Goal: Task Accomplishment & Management: Use online tool/utility

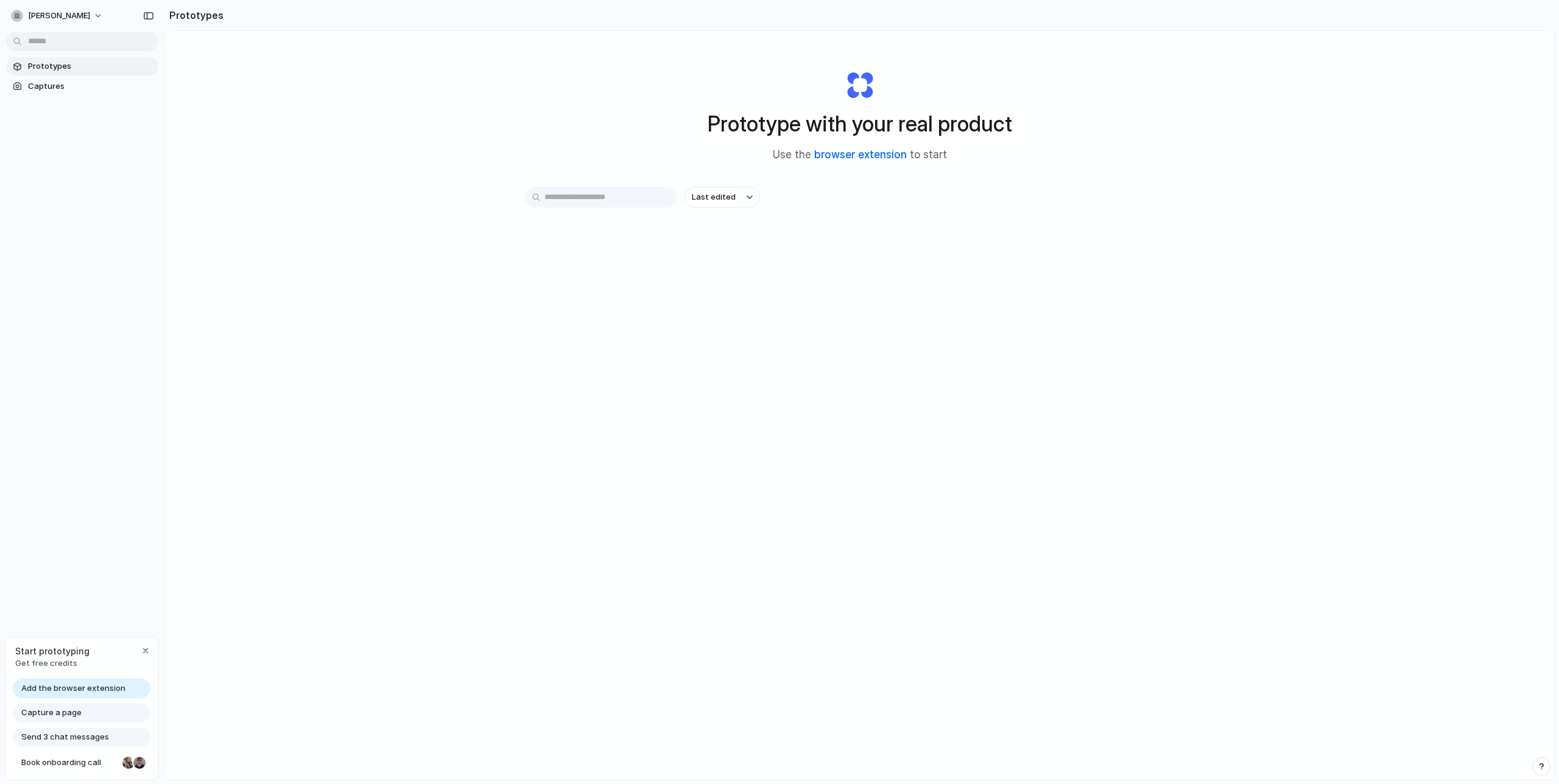
click at [838, 160] on link "browser extension" at bounding box center [861, 154] width 93 height 12
click at [71, 88] on span "Captures" at bounding box center [91, 86] width 125 height 12
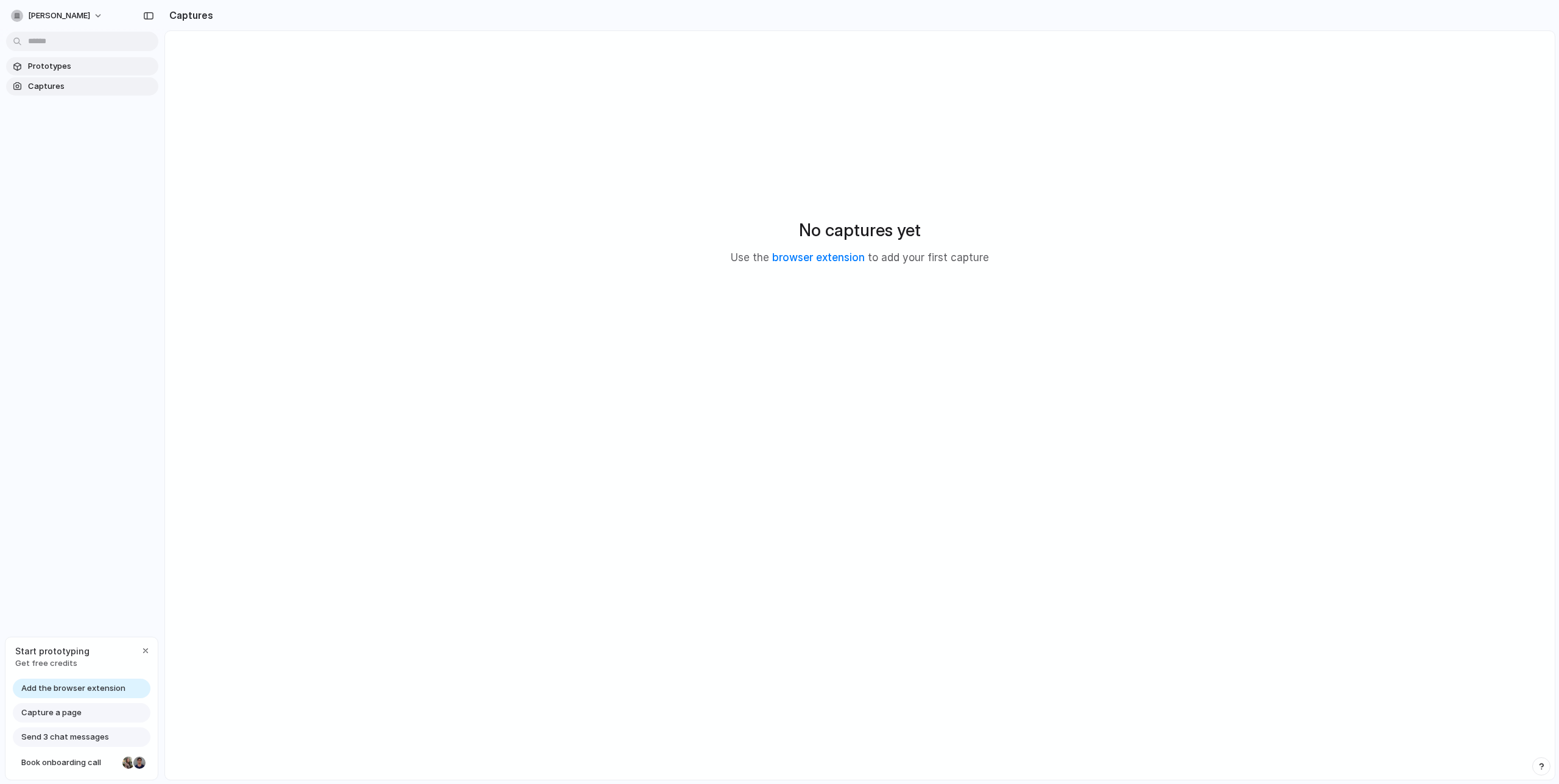
click at [72, 70] on span "Prototypes" at bounding box center [91, 66] width 125 height 12
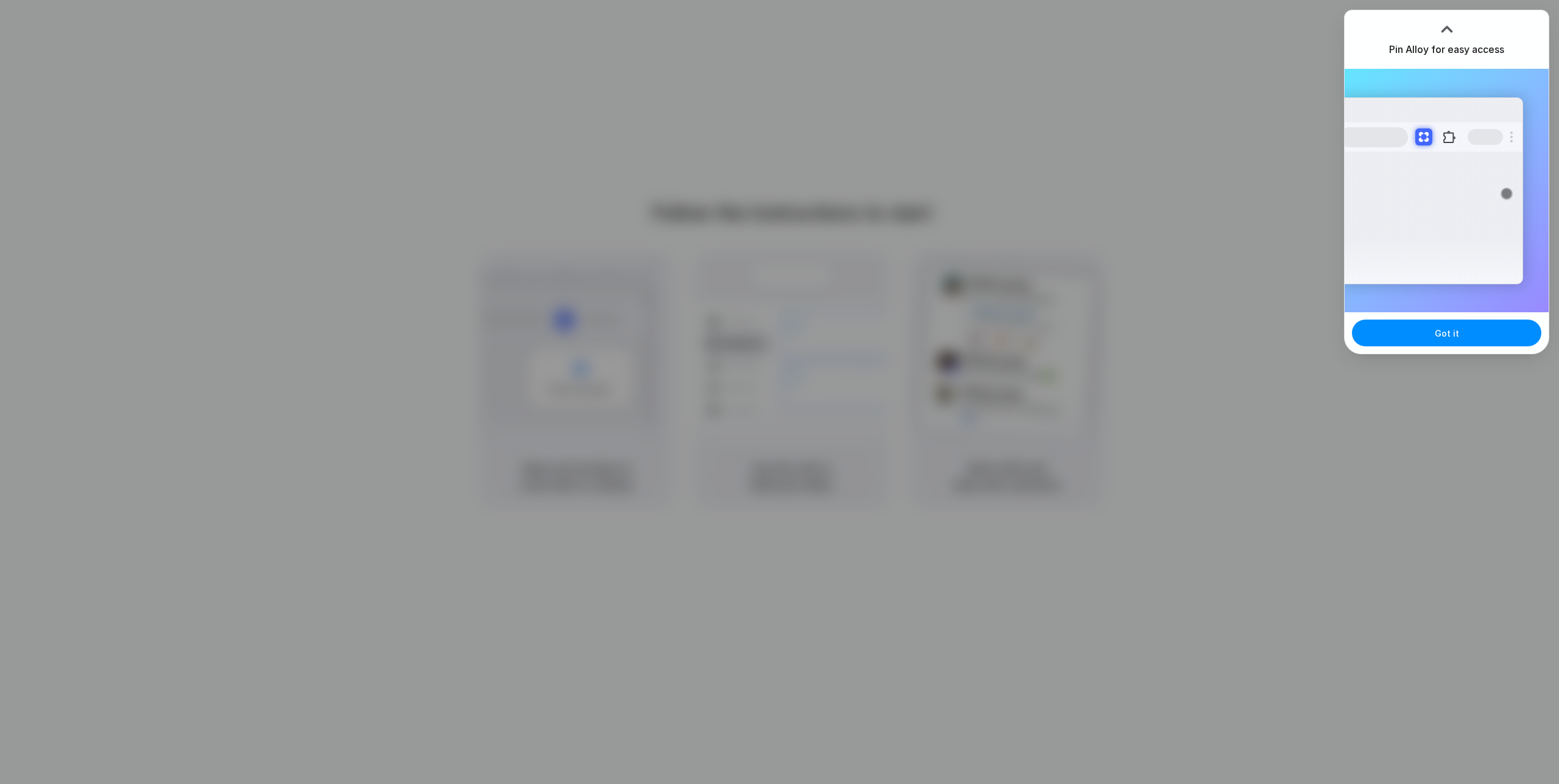
click at [1441, 349] on div "Got it" at bounding box center [1447, 333] width 204 height 41
click at [1441, 330] on span "Got it" at bounding box center [1447, 334] width 25 height 13
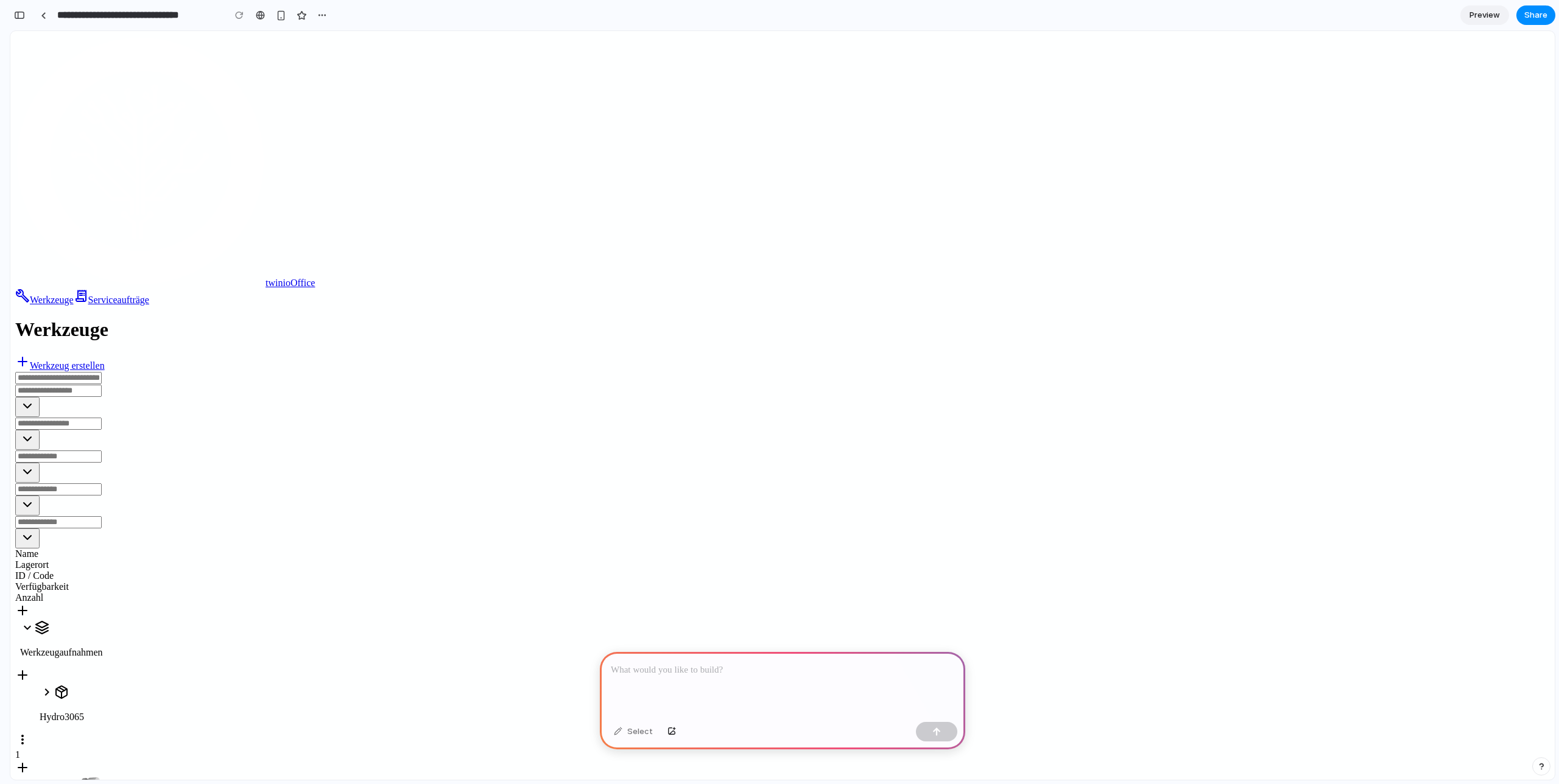
click at [638, 674] on p at bounding box center [783, 670] width 343 height 14
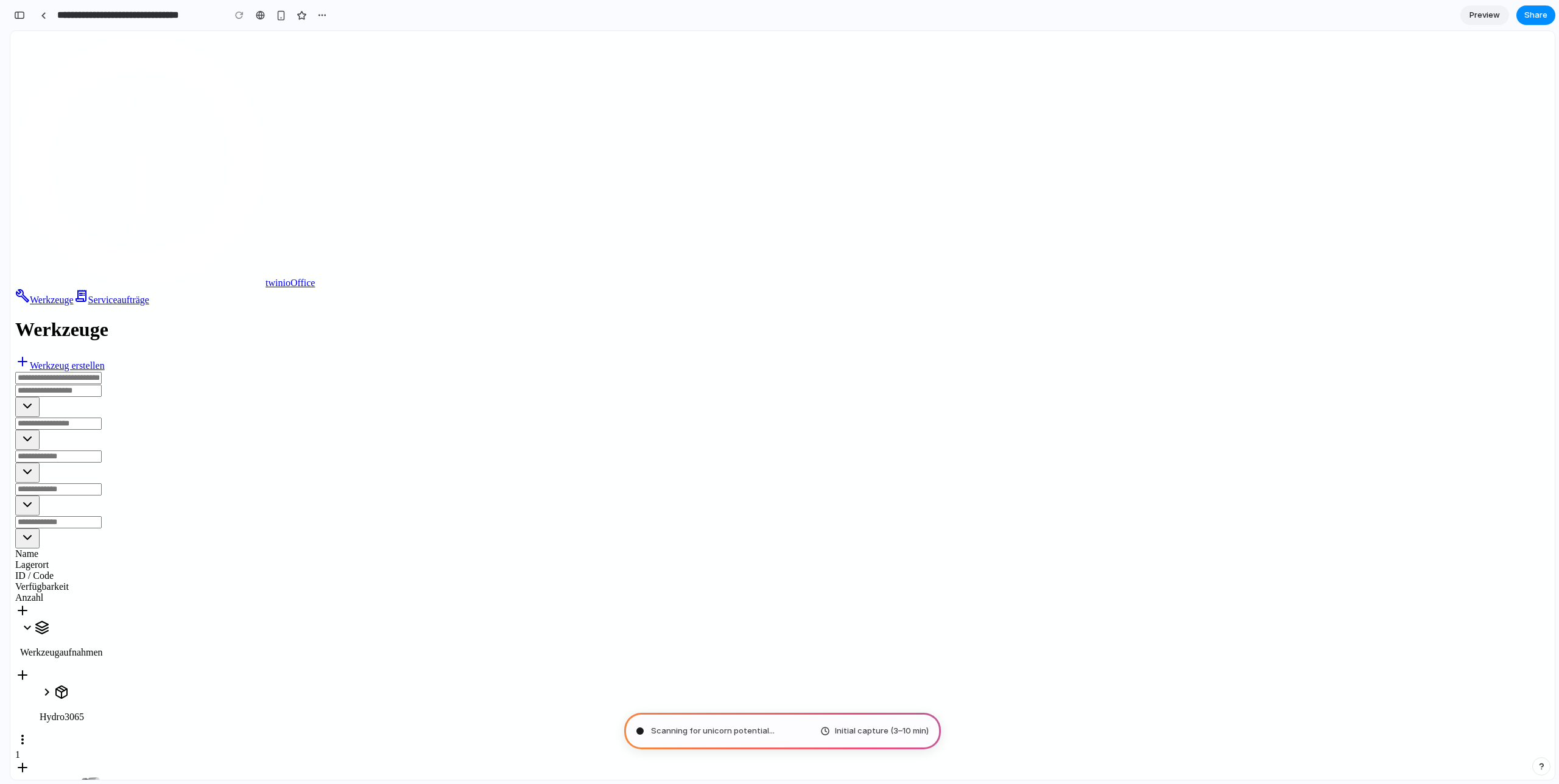
click at [54, 685] on icon at bounding box center [47, 692] width 14 height 14
click at [49, 688] on icon at bounding box center [47, 692] width 4 height 7
click at [22, 671] on line at bounding box center [22, 675] width 0 height 9
click at [320, 17] on div "button" at bounding box center [322, 14] width 9 height 9
click at [320, 17] on div "Duplicate Delete" at bounding box center [779, 392] width 1559 height 784
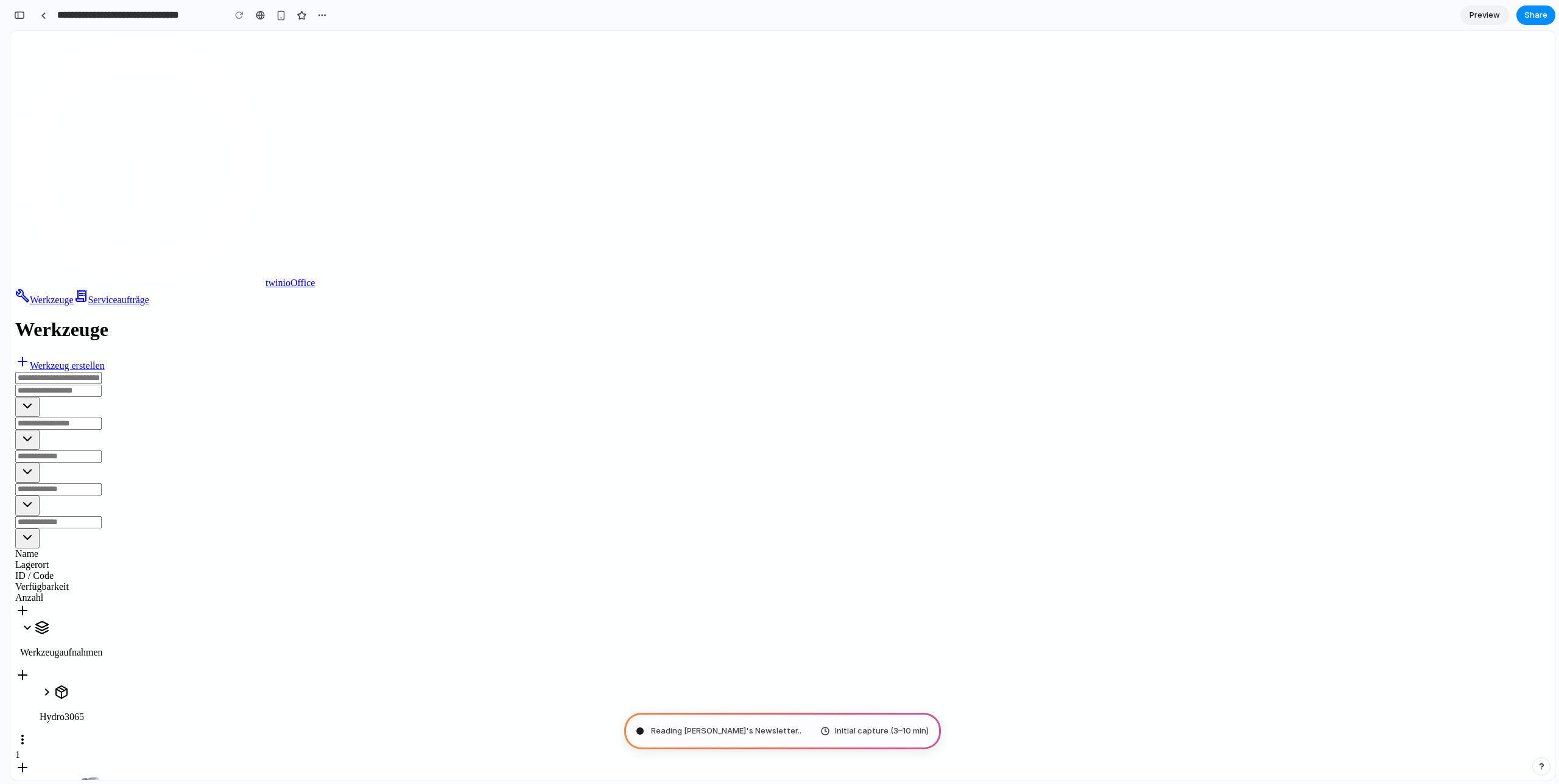
click at [834, 734] on div "Initial capture (3–10 min)" at bounding box center [875, 731] width 109 height 12
click at [812, 729] on div "Channeling Steve Jobs .. Initial capture (3–10 min)" at bounding box center [782, 731] width 316 height 36
type input "**********"
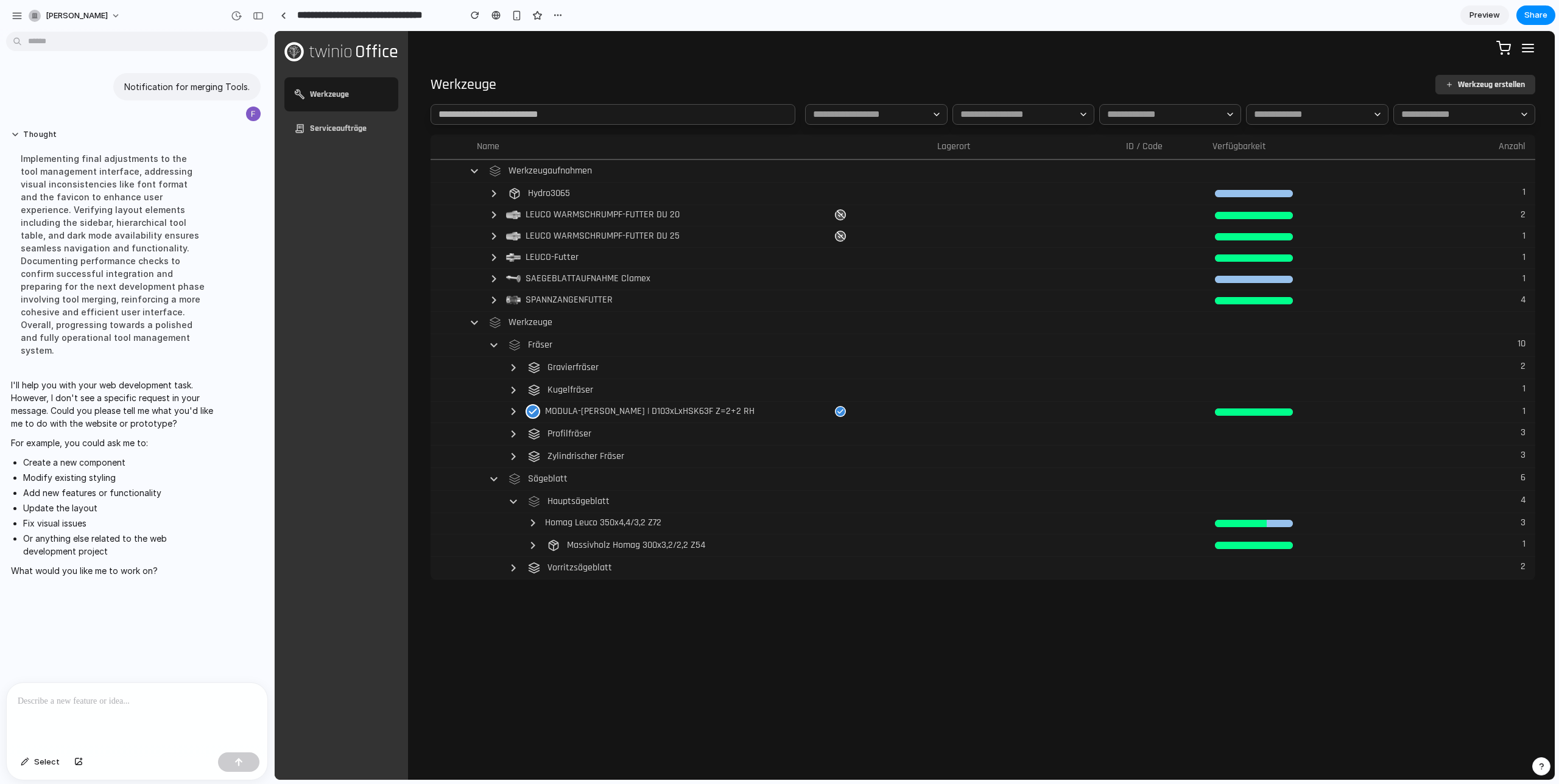
click at [75, 709] on div at bounding box center [137, 715] width 261 height 64
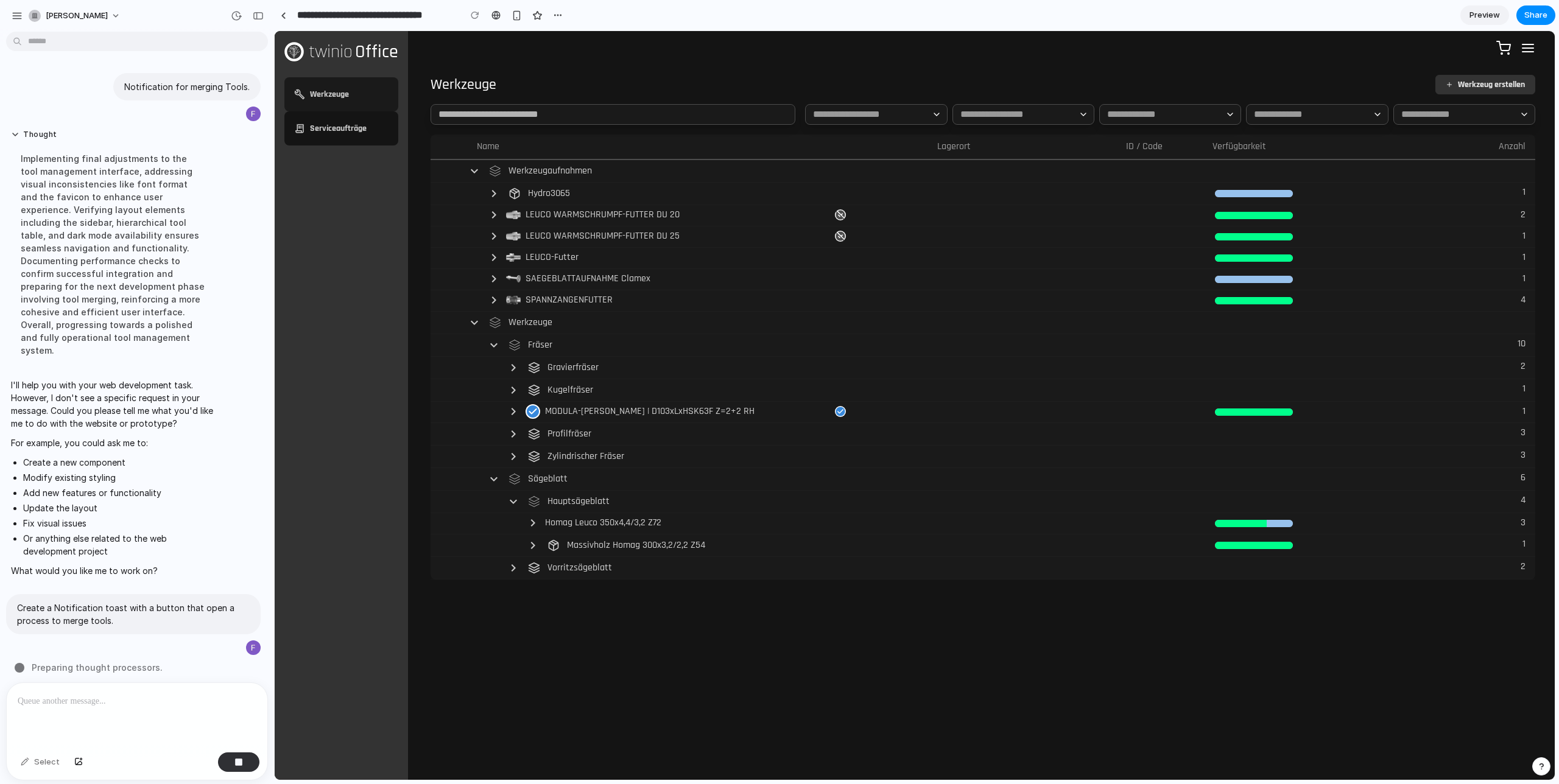
click at [318, 130] on link "Serviceaufträge" at bounding box center [341, 128] width 114 height 34
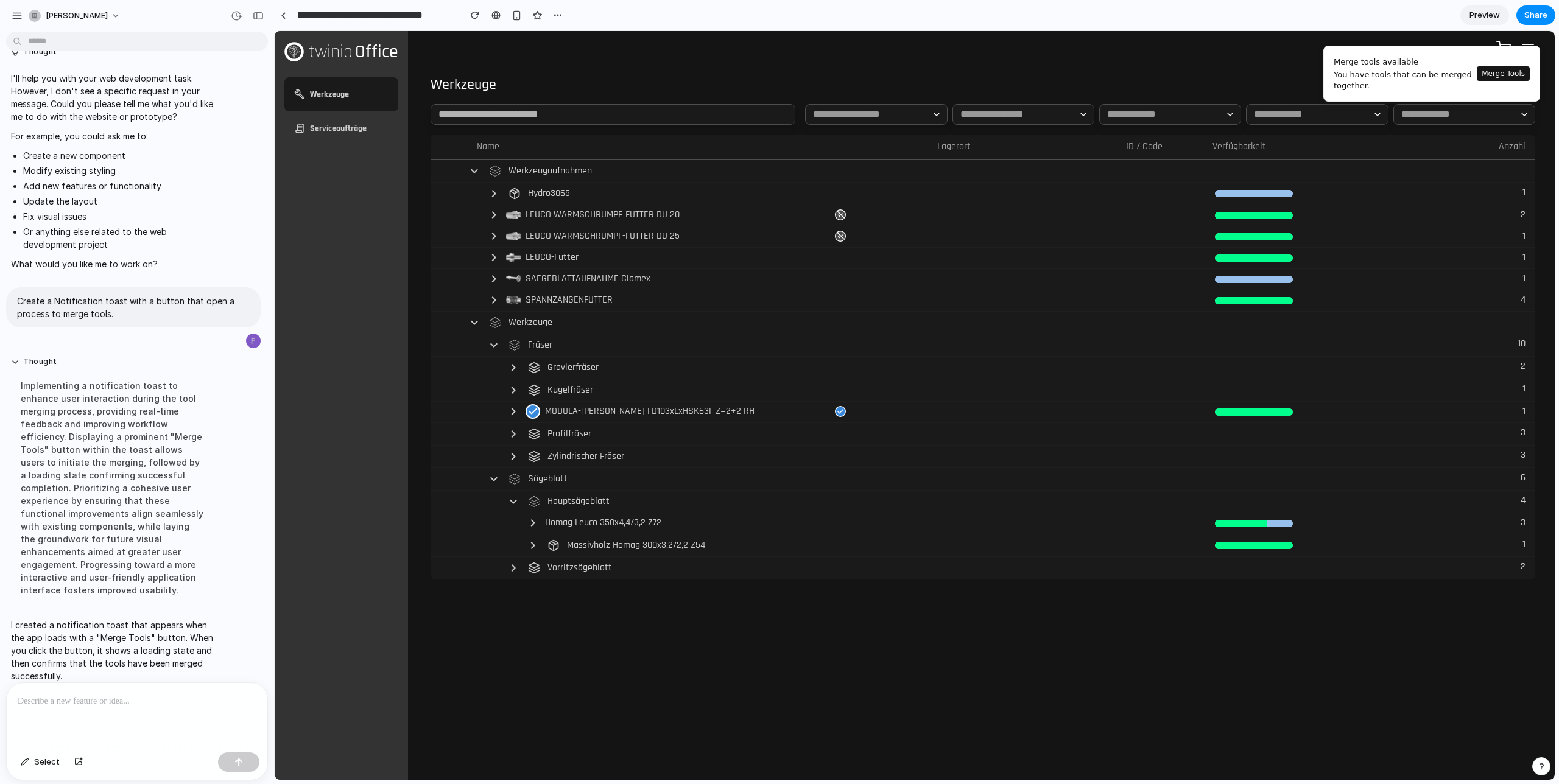
click at [1505, 71] on button "Merge Tools" at bounding box center [1503, 74] width 53 height 14
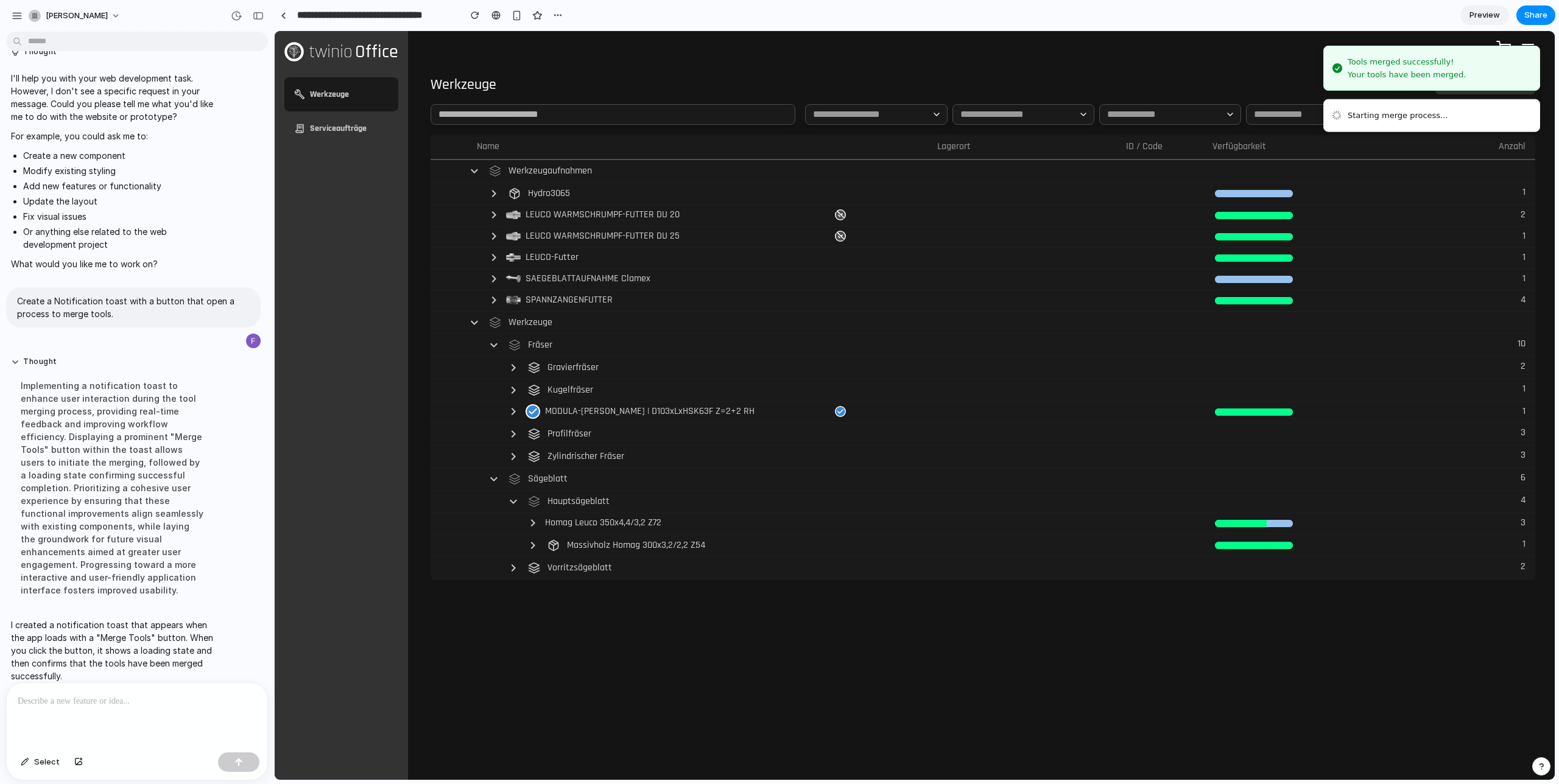
click at [1349, 71] on div "Your tools have been merged." at bounding box center [1406, 75] width 118 height 11
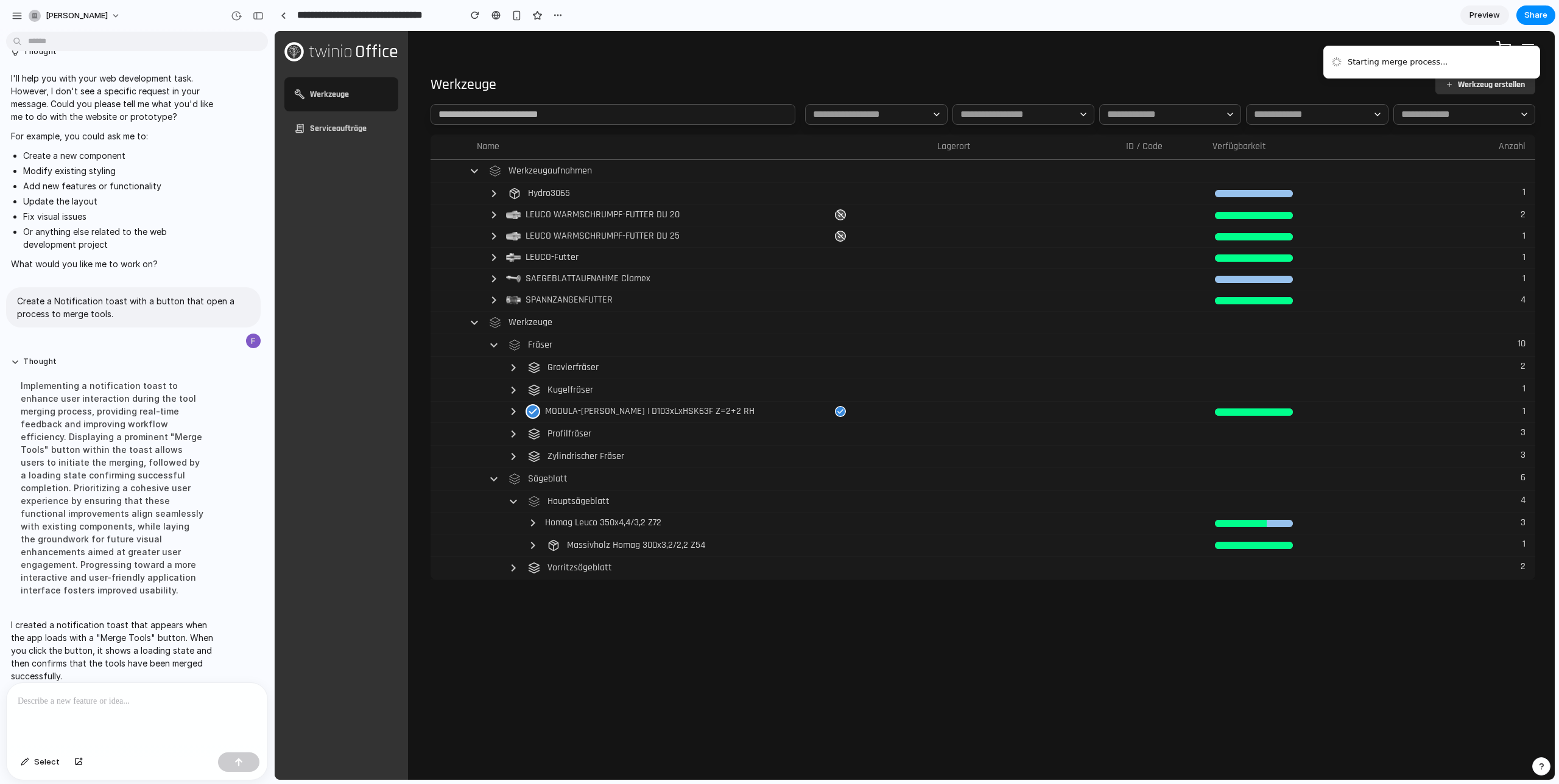
click at [1214, 86] on div "Werkzeuge Werkzeug erstellen" at bounding box center [983, 84] width 1105 height 20
click at [1366, 59] on div "Starting merge process..." at bounding box center [1398, 62] width 101 height 12
click at [151, 699] on p at bounding box center [137, 701] width 239 height 14
click at [1377, 68] on li "Starting merge process..." at bounding box center [1432, 62] width 217 height 33
click at [1266, 82] on div "Werkzeuge Werkzeug erstellen" at bounding box center [983, 84] width 1105 height 20
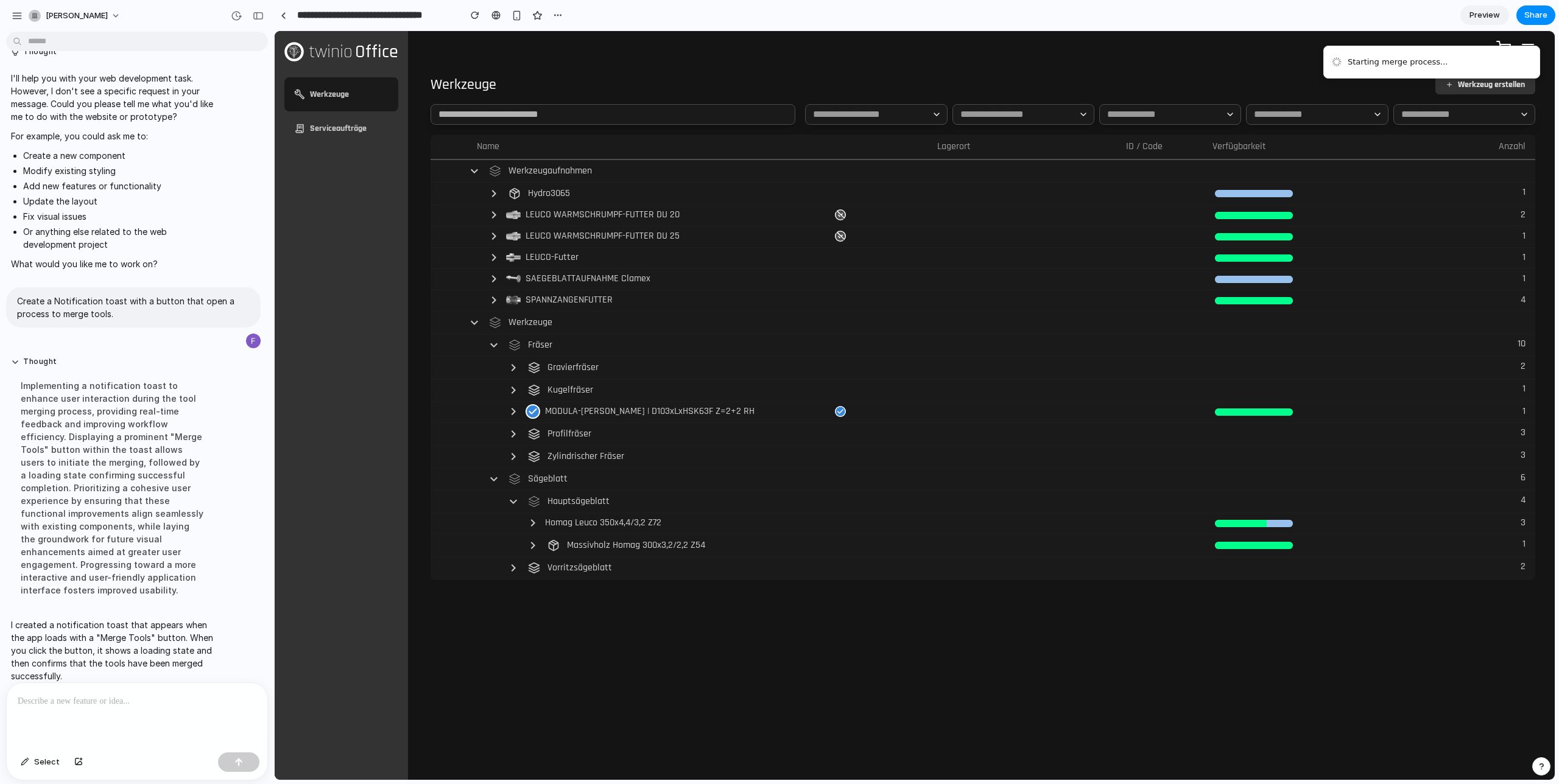
click at [1374, 55] on li "Starting merge process..." at bounding box center [1432, 62] width 217 height 33
click at [755, 223] on div "LEUCO WARMSCHRUMPF-FUTTER DU 20" at bounding box center [643, 216] width 363 height 16
click at [642, 209] on p "LEUCO WARMSCHRUMPF-FUTTER DU 20" at bounding box center [602, 215] width 154 height 14
click at [71, 694] on p at bounding box center [137, 701] width 239 height 14
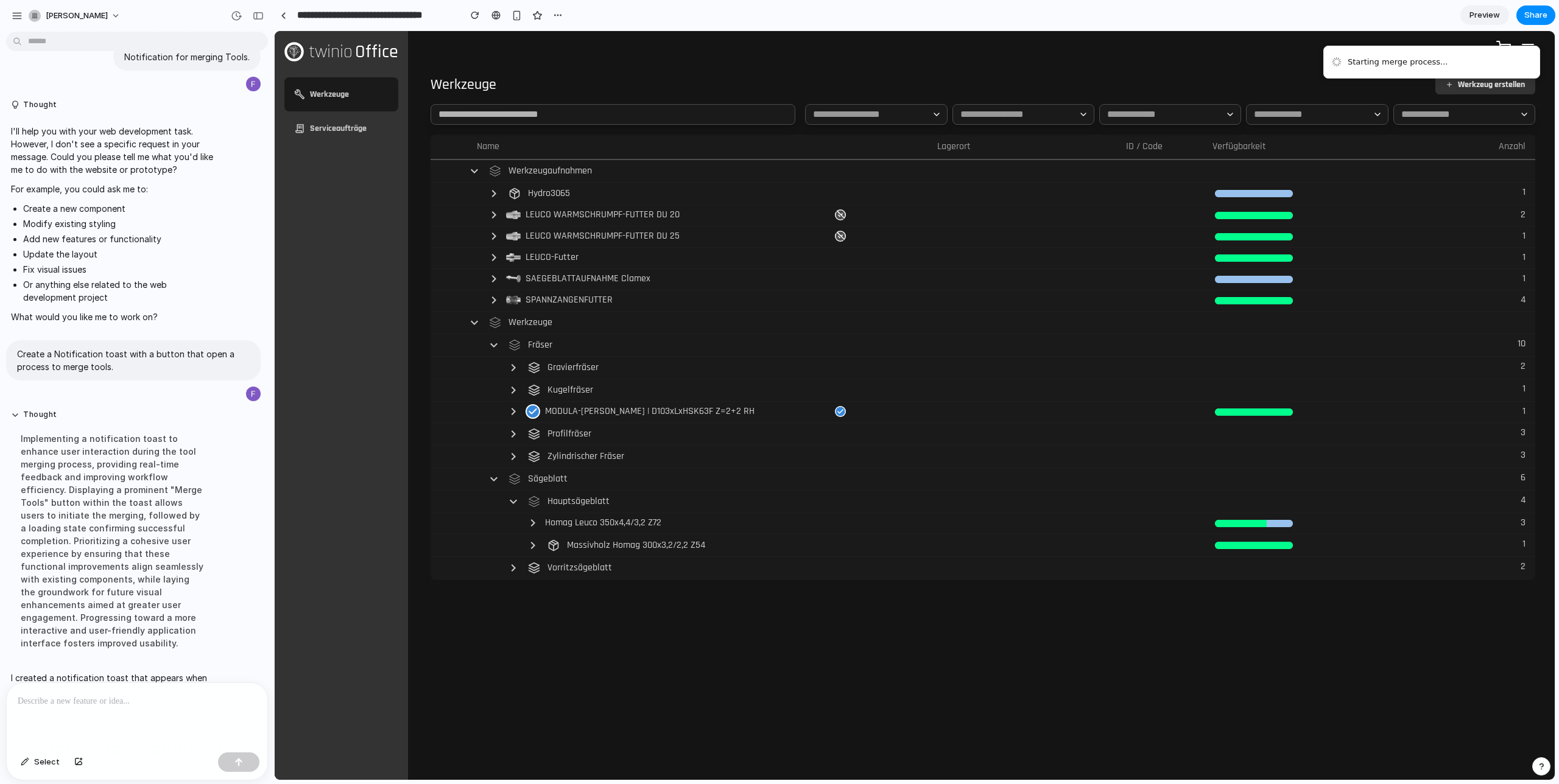
scroll to position [83, 0]
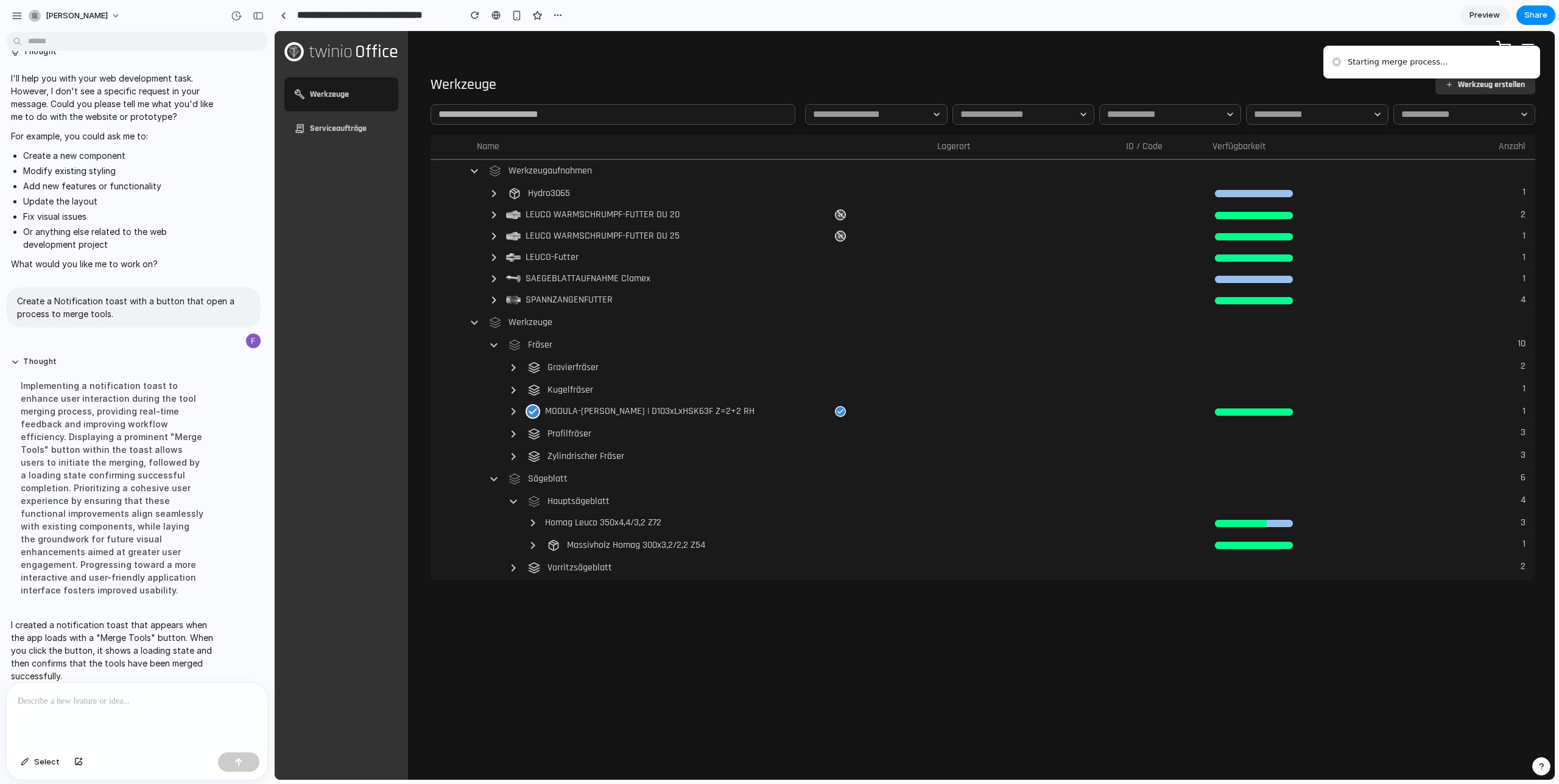
click at [96, 706] on p at bounding box center [137, 701] width 239 height 14
click at [500, 67] on div "Werkzeuge Werkzeug erstellen Name Lagerort ID / Code Verfügbarkeit Anzahl Werkz…" at bounding box center [983, 422] width 1125 height 715
click at [477, 12] on div "button" at bounding box center [475, 15] width 9 height 9
click at [1518, 69] on button "Merge Tools" at bounding box center [1503, 74] width 53 height 14
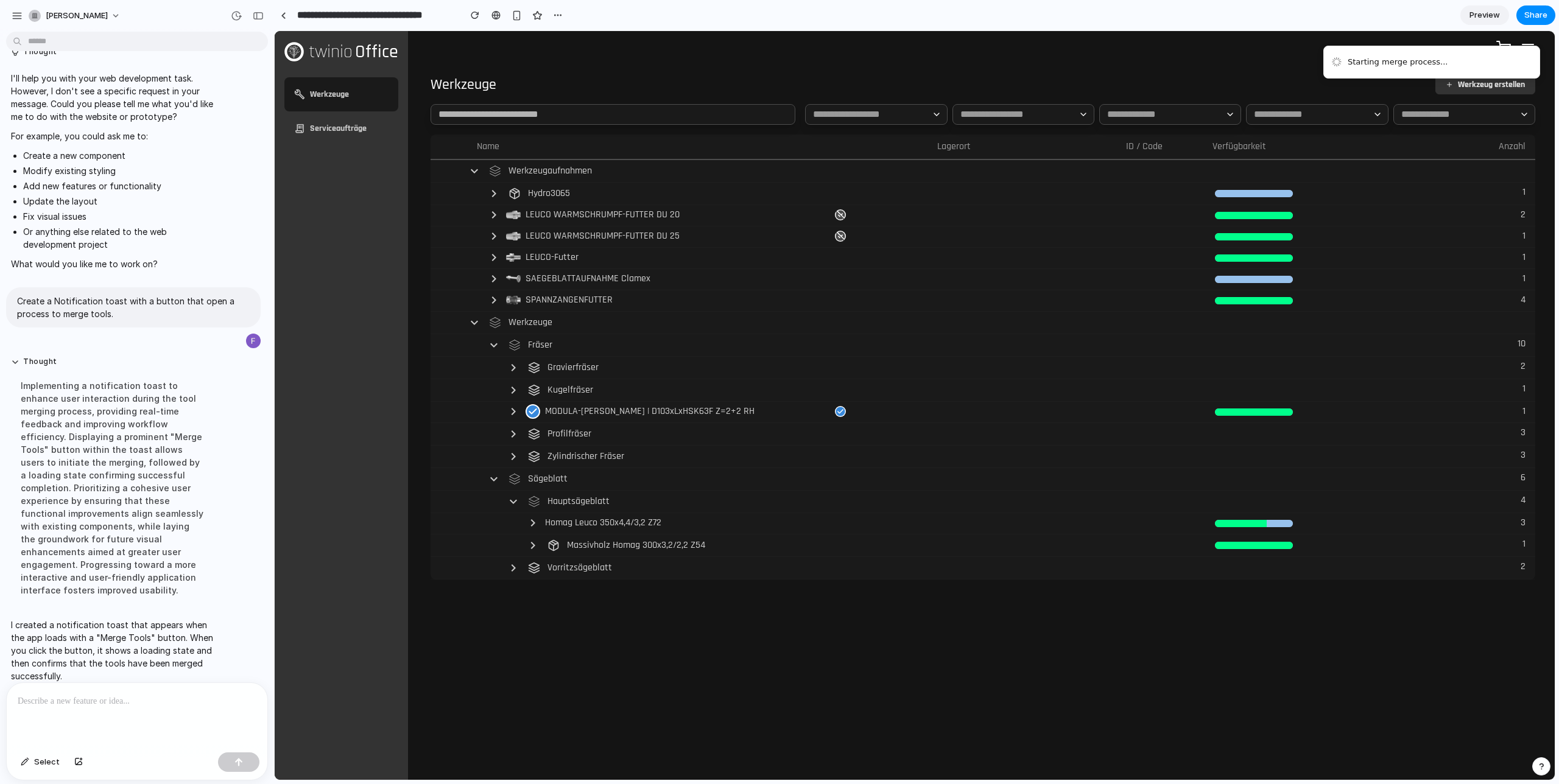
click at [1287, 58] on div "Werkzeuge Werkzeug erstellen Name Lagerort ID / Code Verfügbarkeit Anzahl Werkz…" at bounding box center [915, 405] width 1280 height 749
click at [1174, 67] on div "Werkzeuge Werkzeug erstellen Name Lagerort ID / Code Verfügbarkeit Anzahl Werkz…" at bounding box center [983, 422] width 1125 height 715
click at [70, 711] on div at bounding box center [137, 715] width 261 height 64
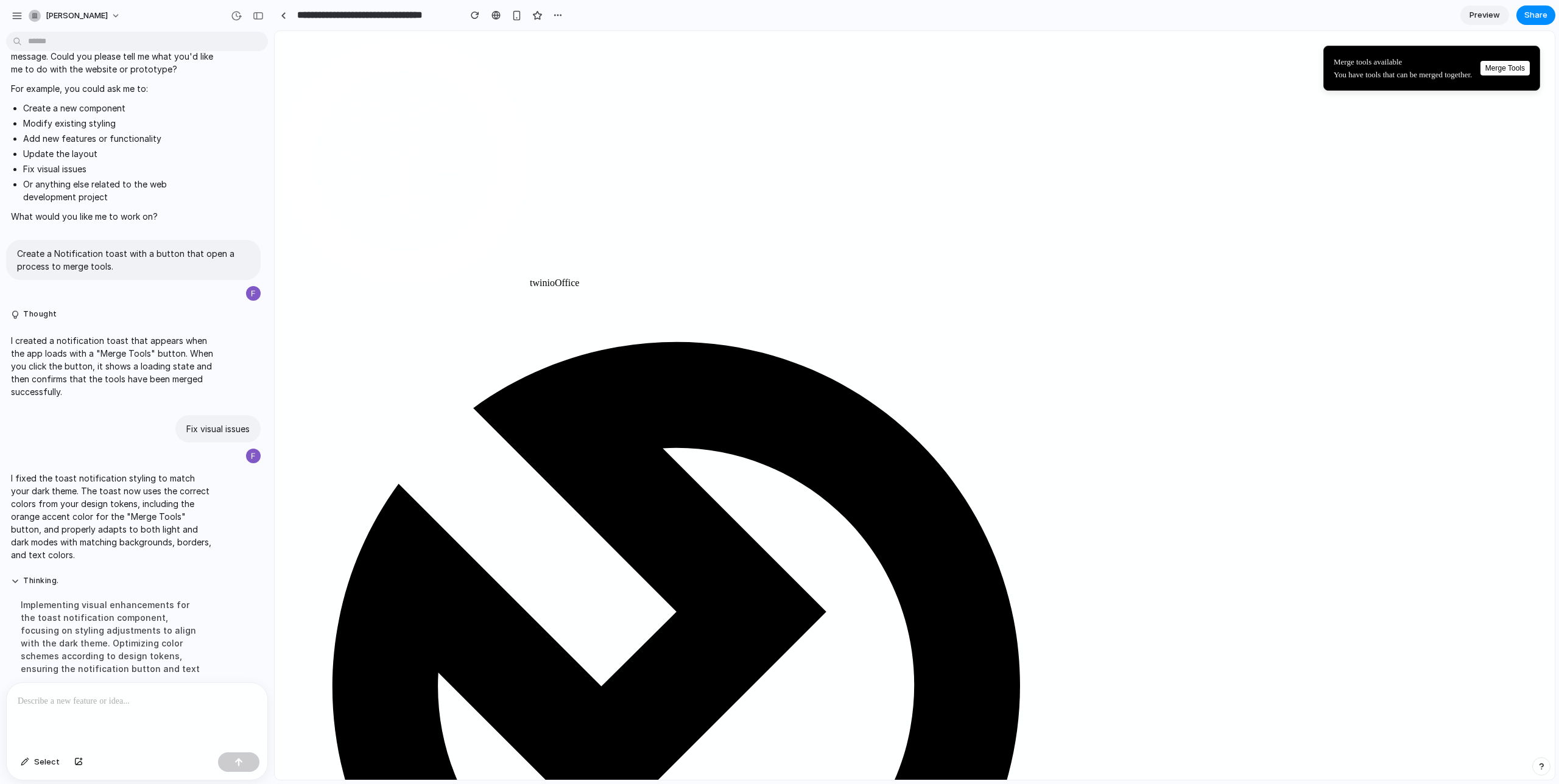
click at [1504, 75] on button "Merge Tools" at bounding box center [1505, 68] width 49 height 14
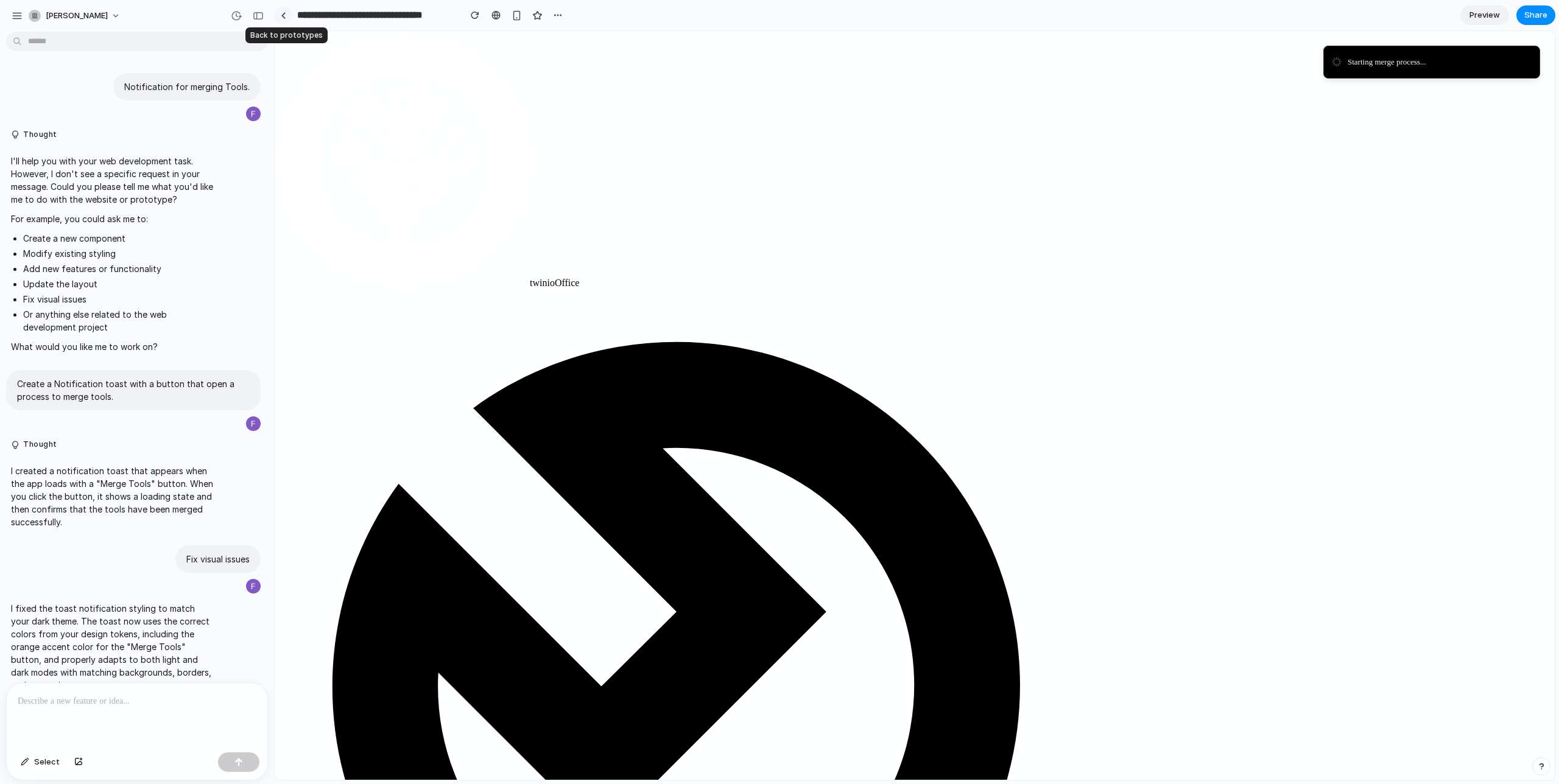
click at [285, 18] on link at bounding box center [283, 14] width 18 height 18
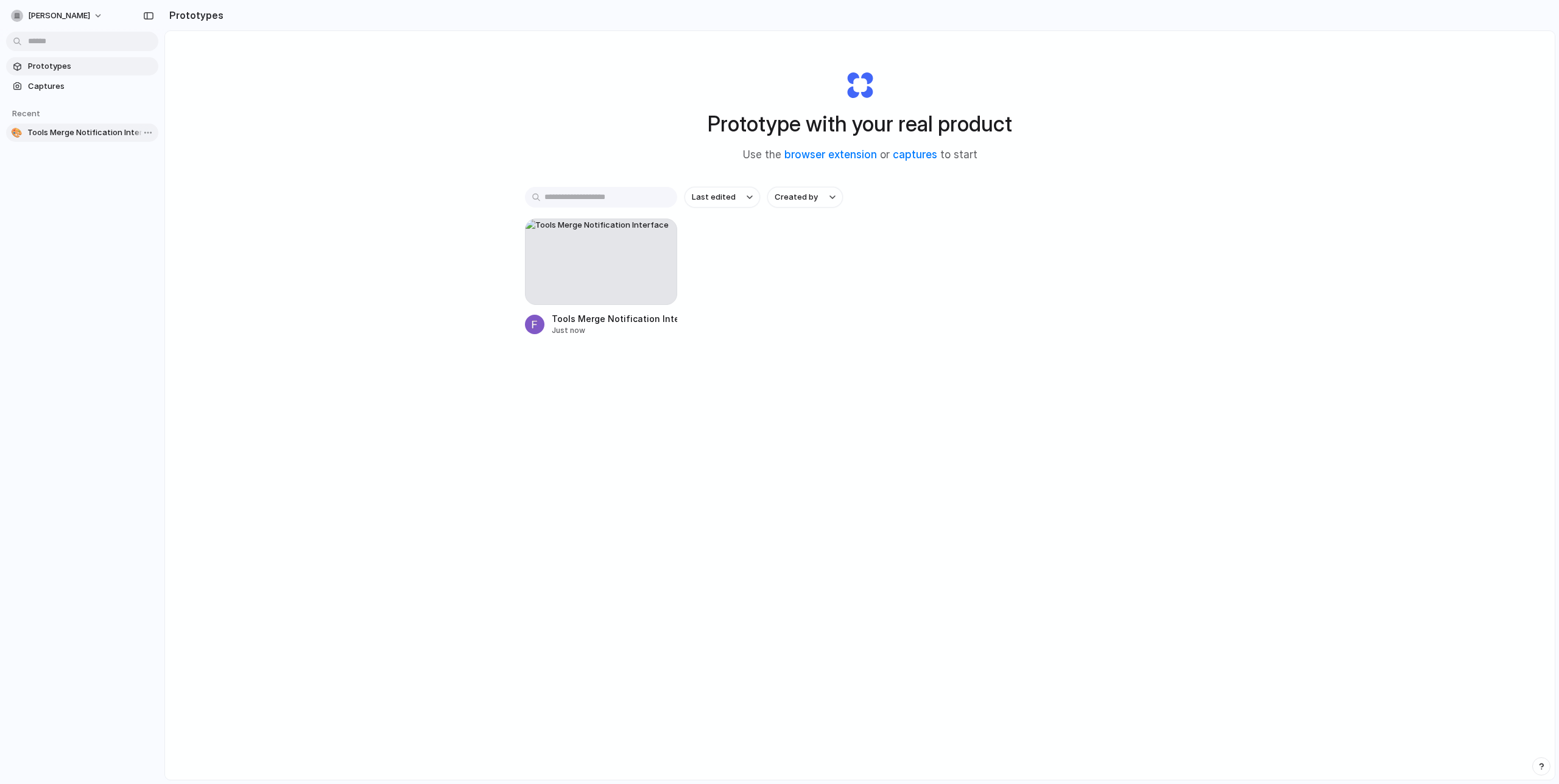
click at [81, 135] on span "Tools Merge Notification Interface" at bounding box center [91, 132] width 126 height 12
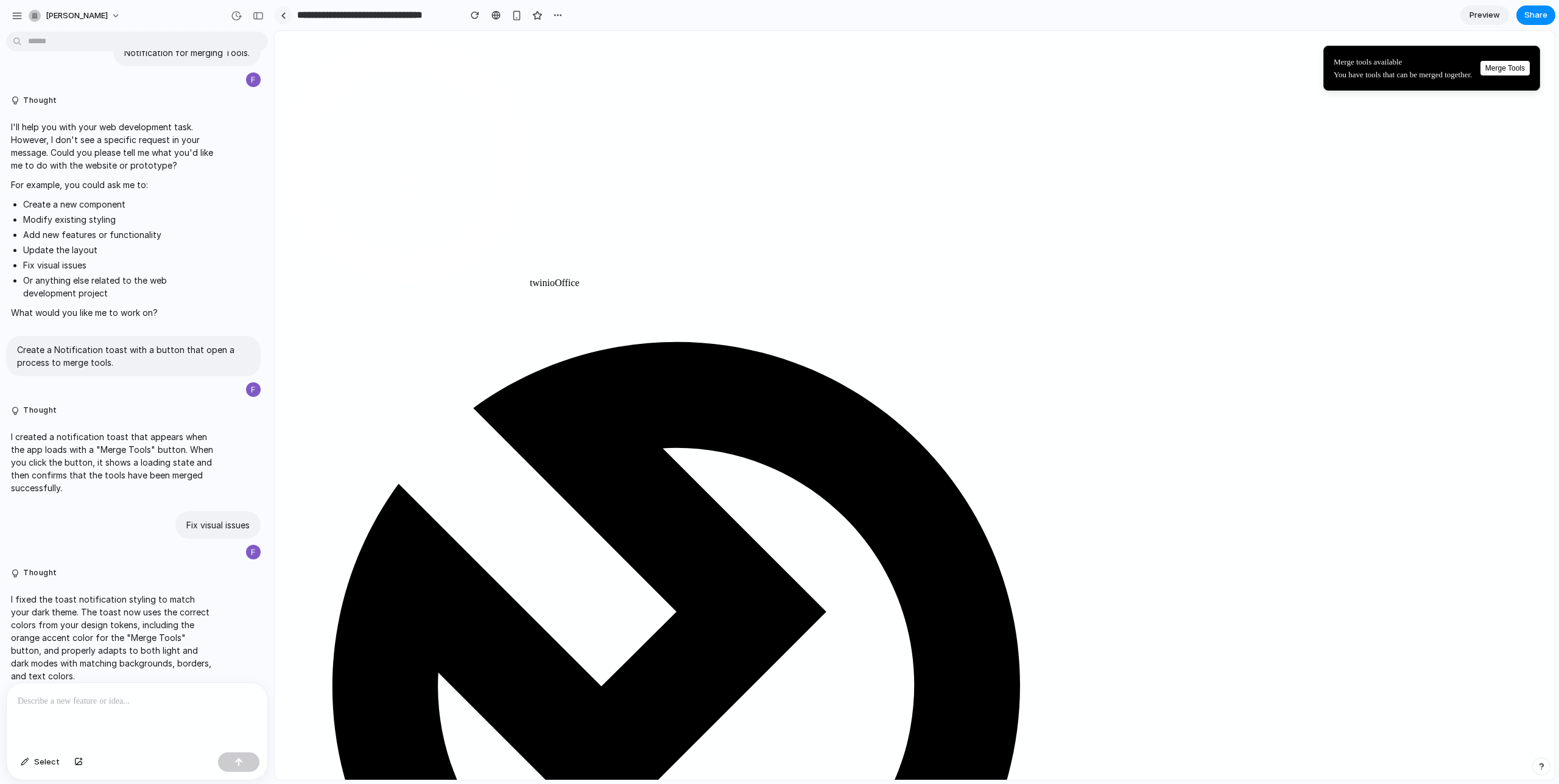
click at [280, 12] on link at bounding box center [283, 14] width 18 height 18
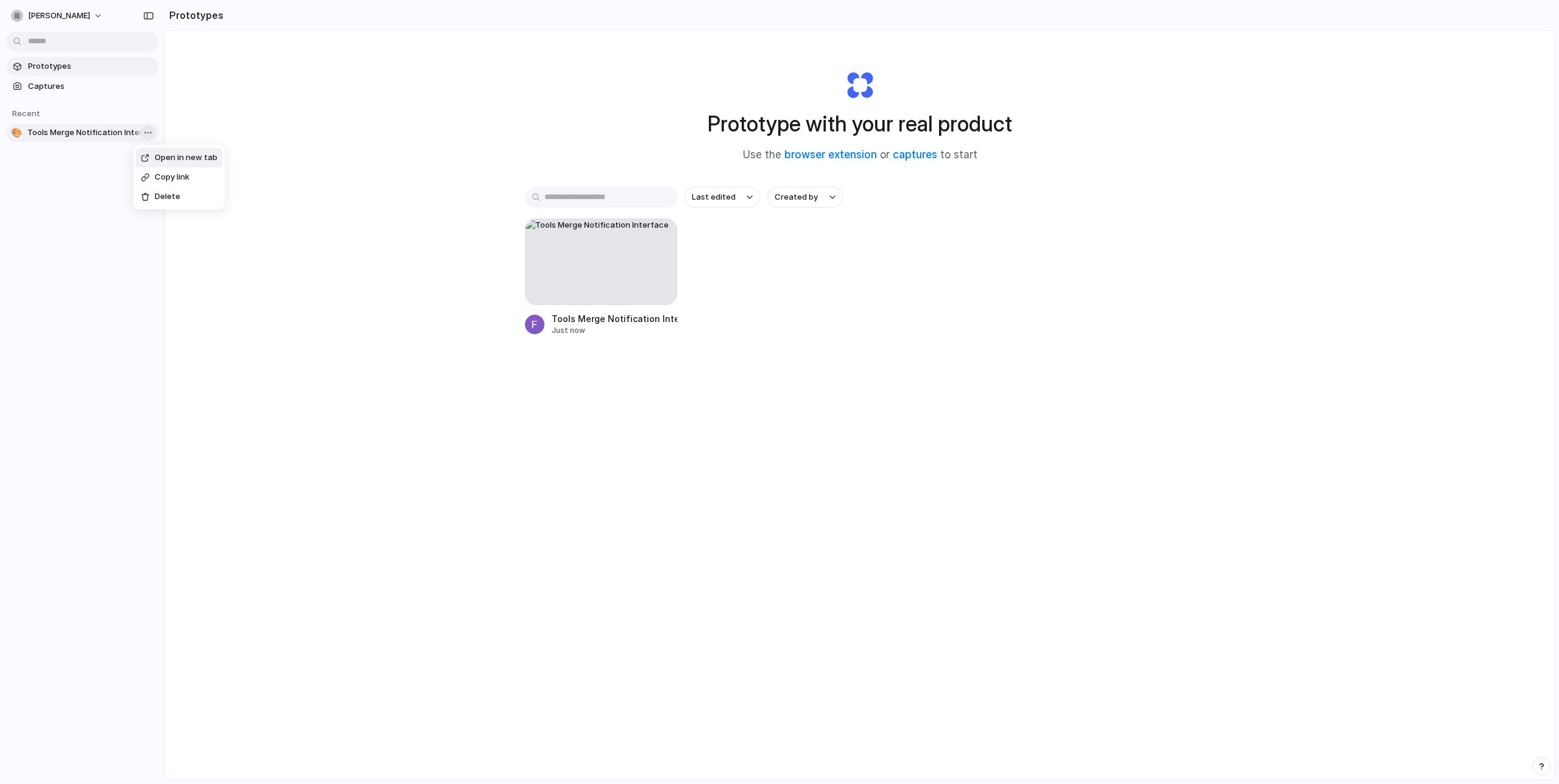
click at [151, 132] on body "frieder-frank Prototypes Captures Recent 🎨 Tools Merge Notification Interface P…" at bounding box center [779, 392] width 1559 height 784
click at [162, 191] on span "Delete" at bounding box center [167, 196] width 25 height 12
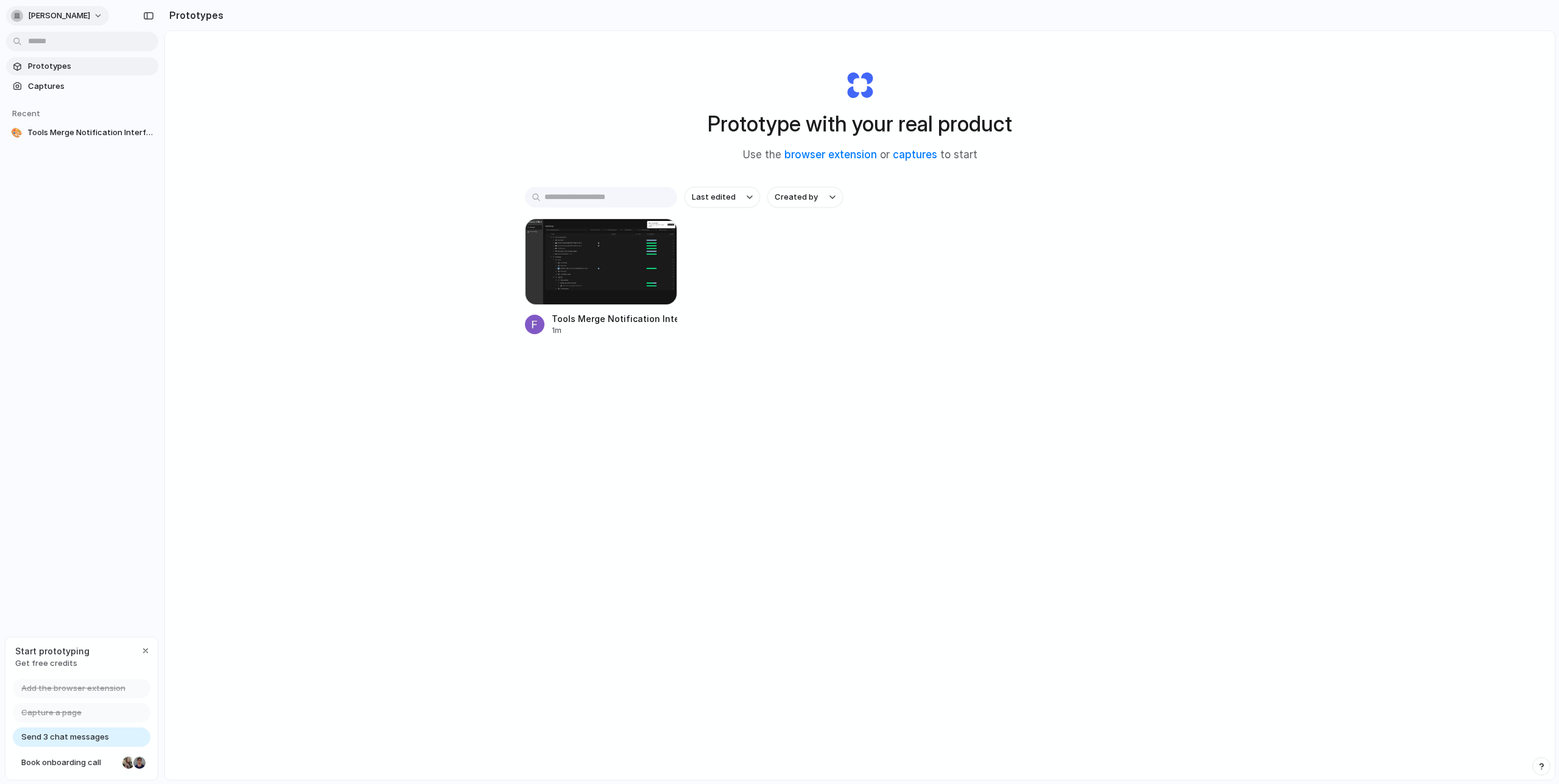
click at [84, 20] on button "[PERSON_NAME]" at bounding box center [57, 15] width 103 height 20
click at [320, 114] on div "Settings Invite members Change theme Sign out" at bounding box center [779, 392] width 1559 height 784
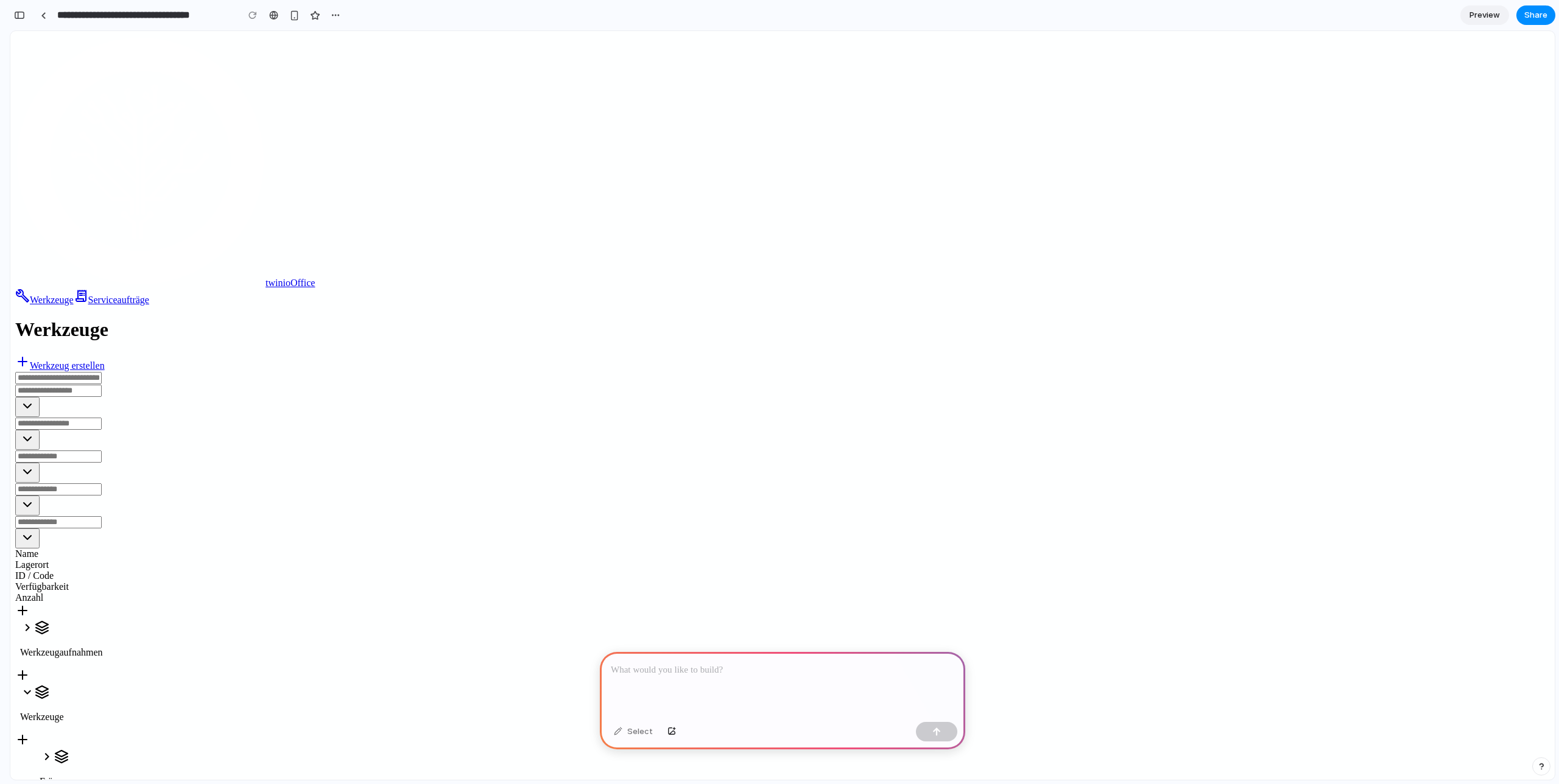
click at [669, 681] on div at bounding box center [783, 685] width 366 height 65
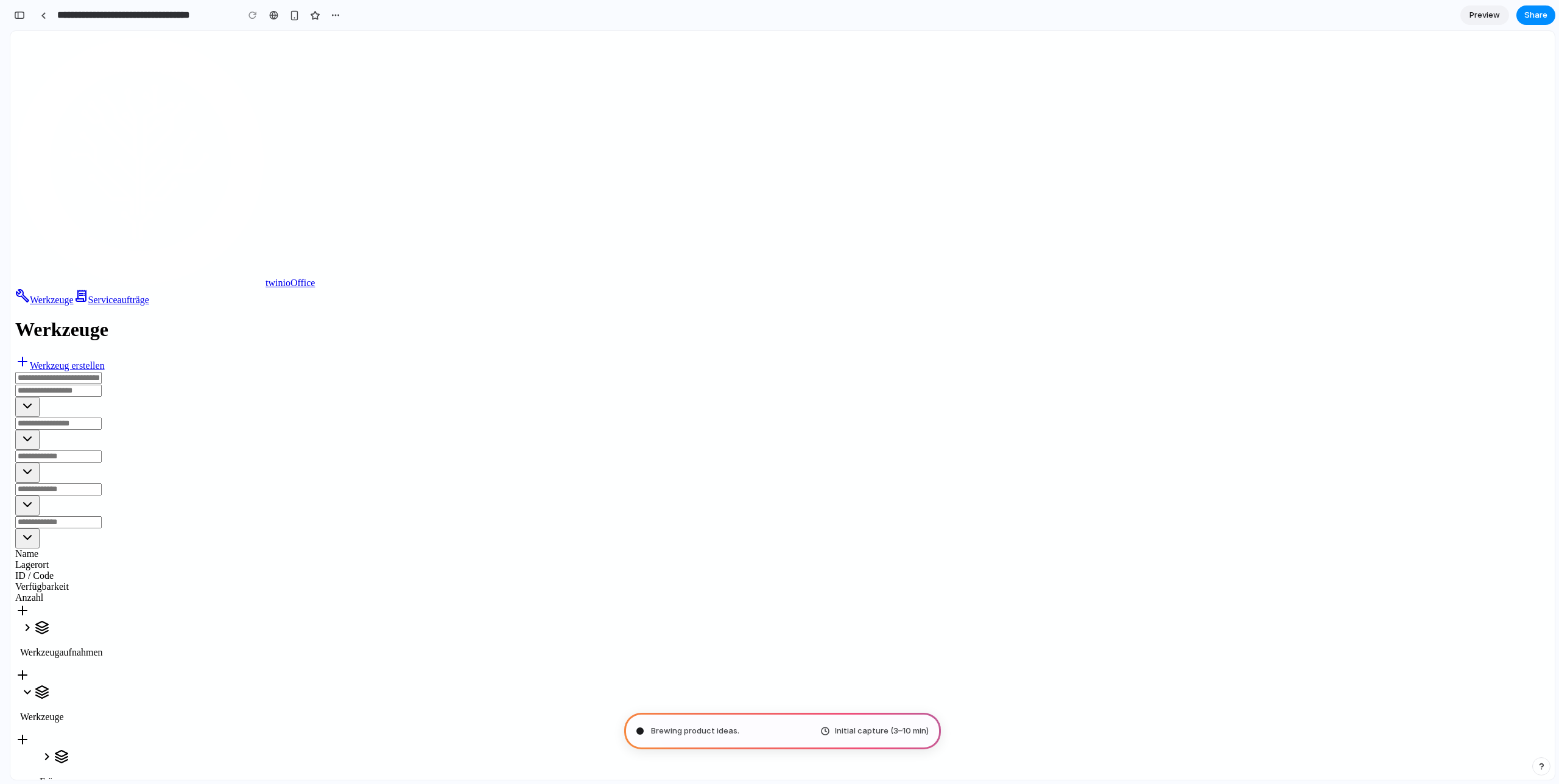
type input "**********"
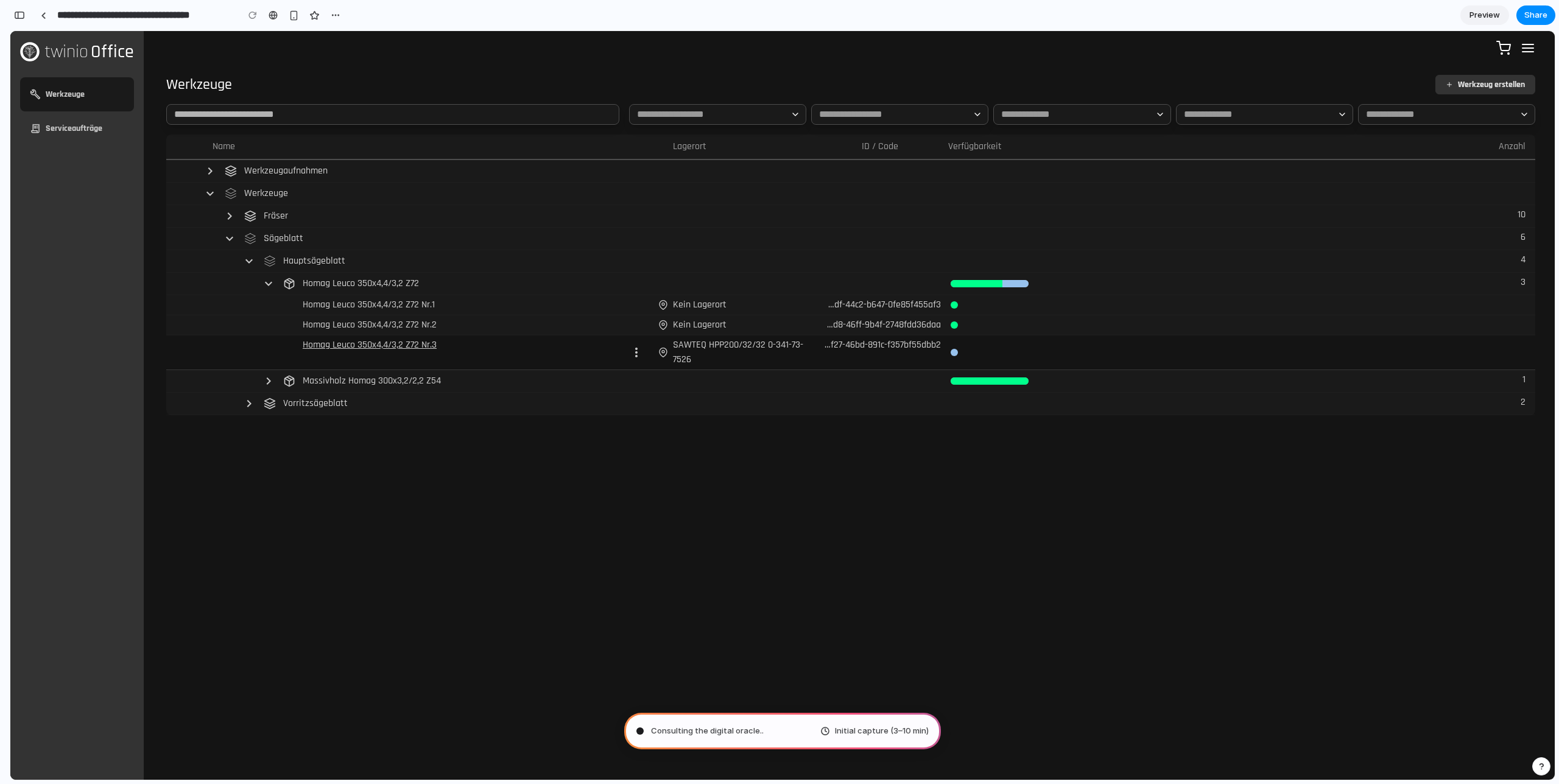
click at [386, 347] on p "Homag Leuco 350x4,4/3,2 Z72 Nr.3" at bounding box center [369, 345] width 134 height 14
click at [404, 374] on p "Massivholz Homag 300x3,2/2,2 Z54" at bounding box center [371, 381] width 138 height 14
click at [268, 385] on icon at bounding box center [269, 381] width 14 height 14
click at [640, 380] on icon at bounding box center [636, 381] width 14 height 14
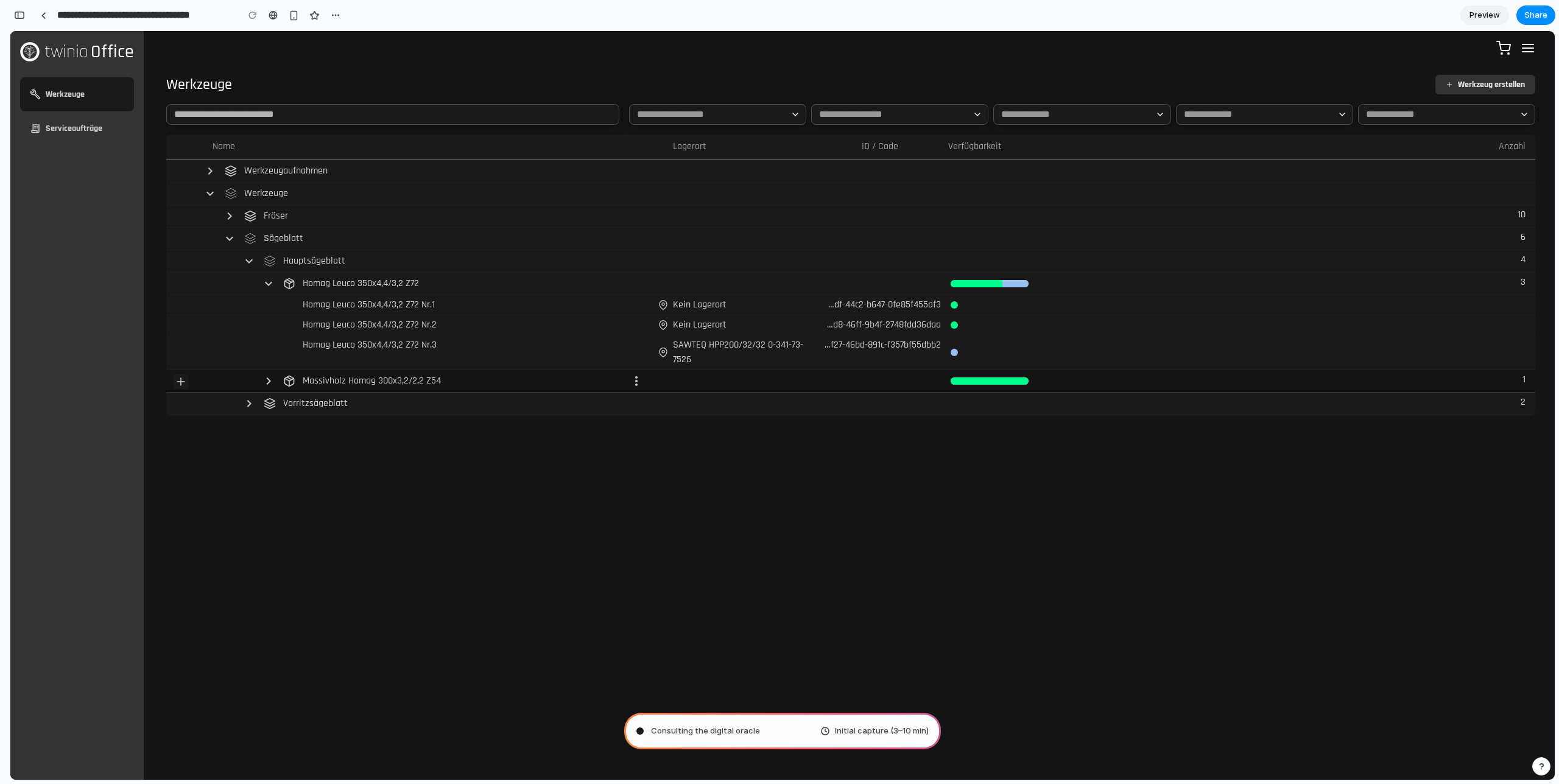
scroll to position [131, 0]
click at [179, 382] on line at bounding box center [181, 382] width 7 height 0
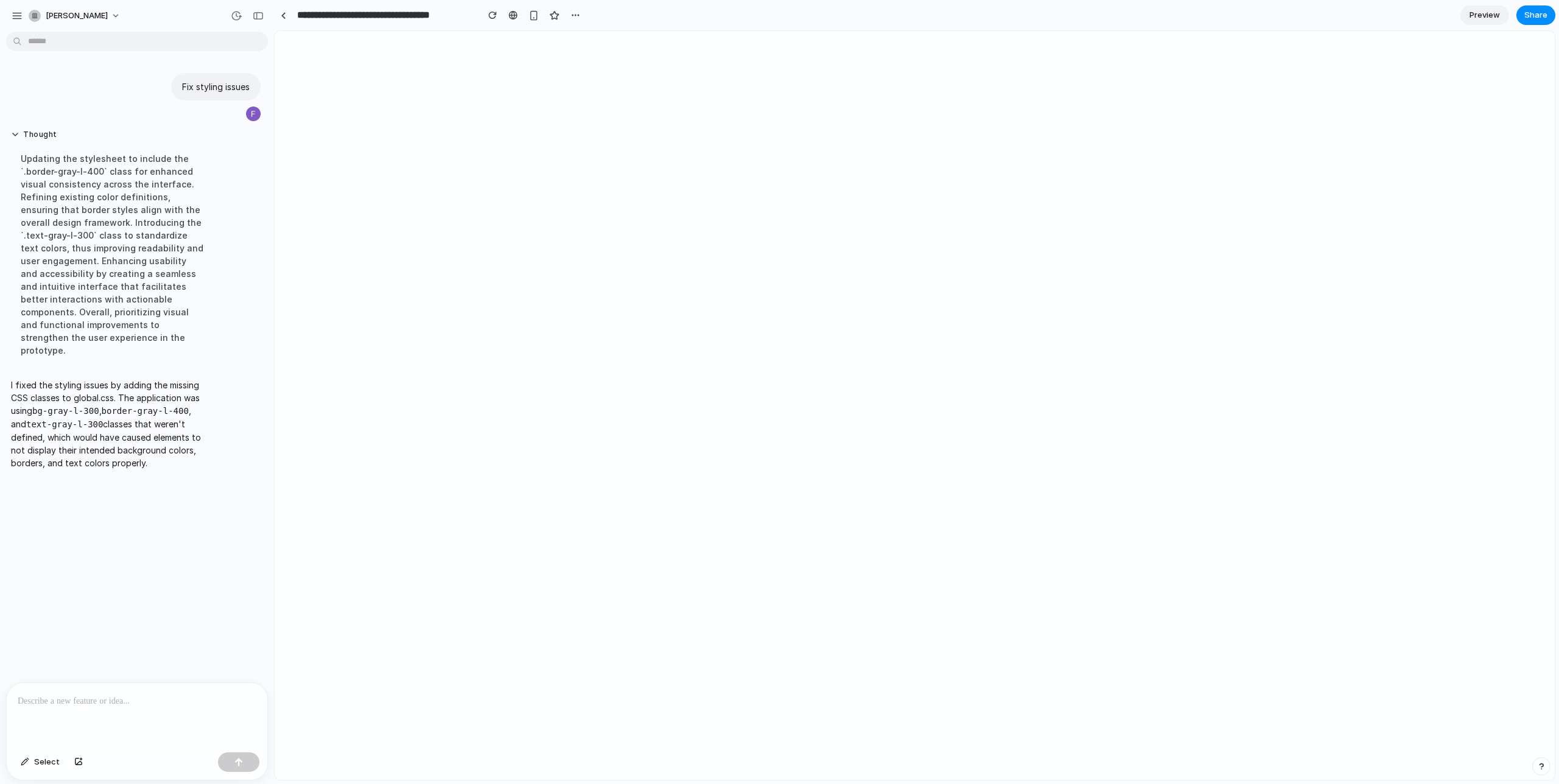
scroll to position [0, 0]
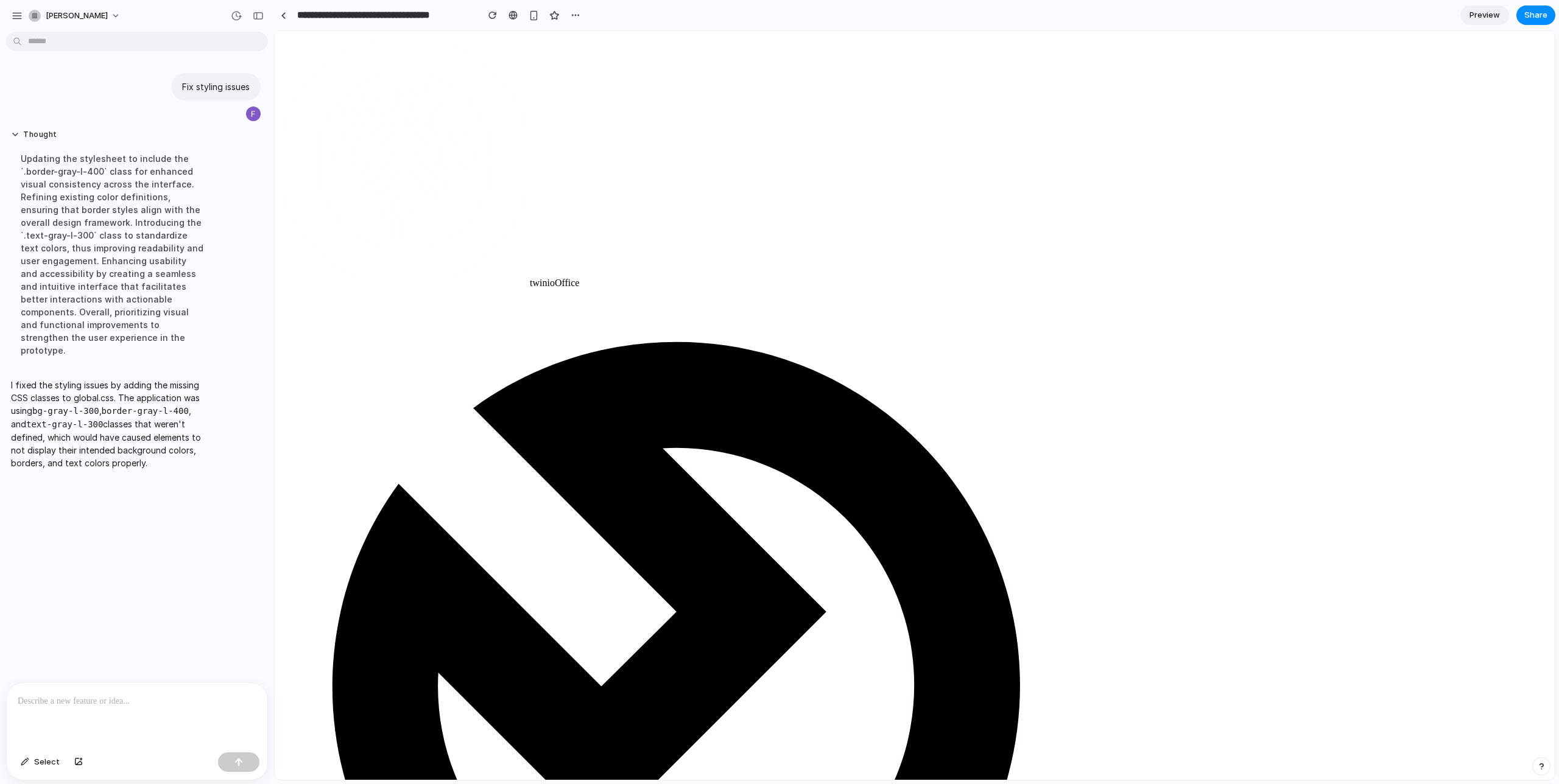
click at [92, 542] on div "Fix styling issues Thought Updating the stylesheet to include the `.border-gray…" at bounding box center [133, 359] width 266 height 646
click at [70, 711] on div at bounding box center [137, 715] width 261 height 64
click at [93, 508] on div "Rework styling" at bounding box center [133, 511] width 255 height 49
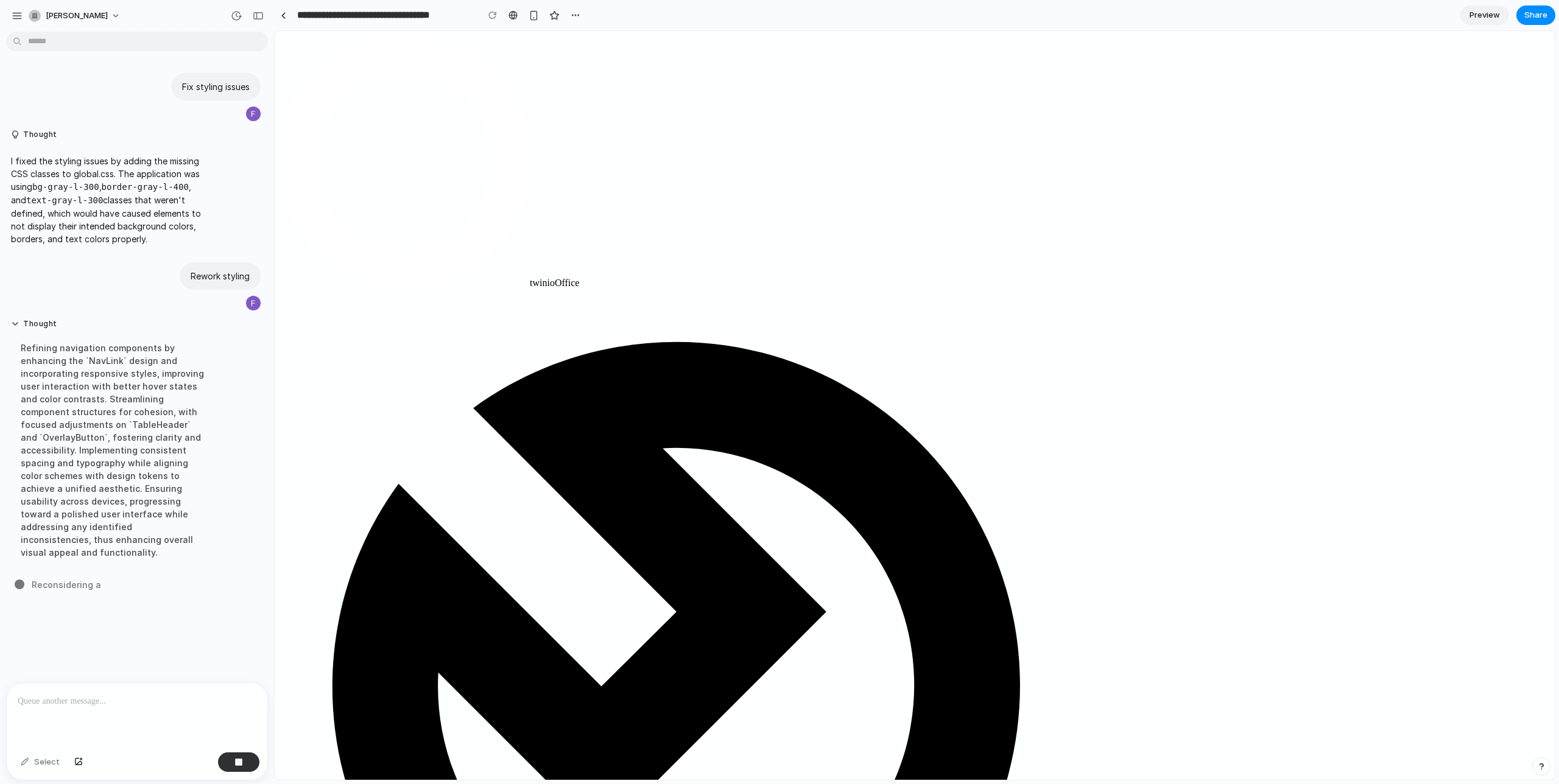
click at [83, 290] on div "Rework styling" at bounding box center [133, 287] width 255 height 49
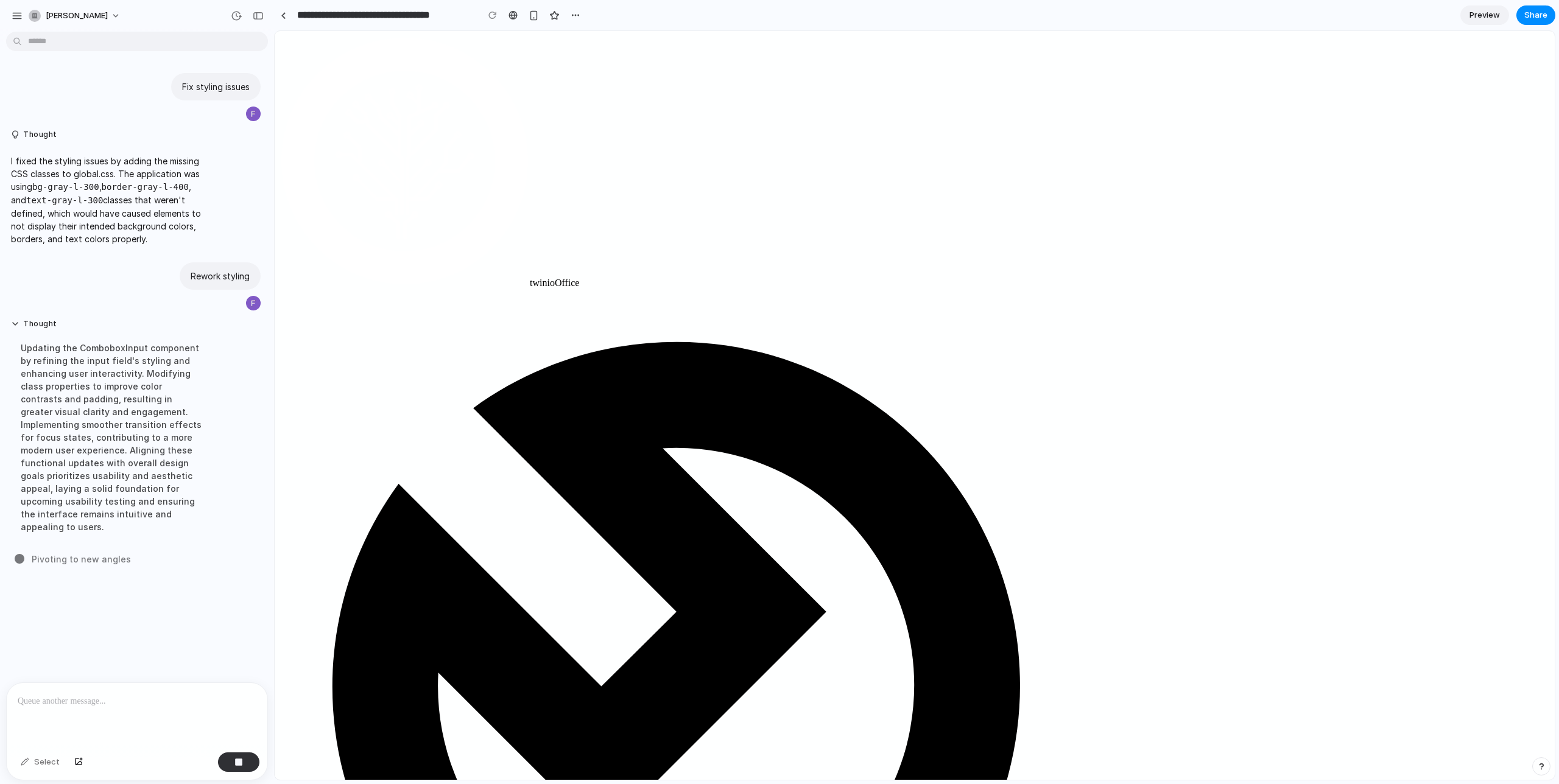
click at [219, 534] on div "Thought Enhancing the IconButton component by refining hover effects and adding…" at bounding box center [133, 443] width 255 height 262
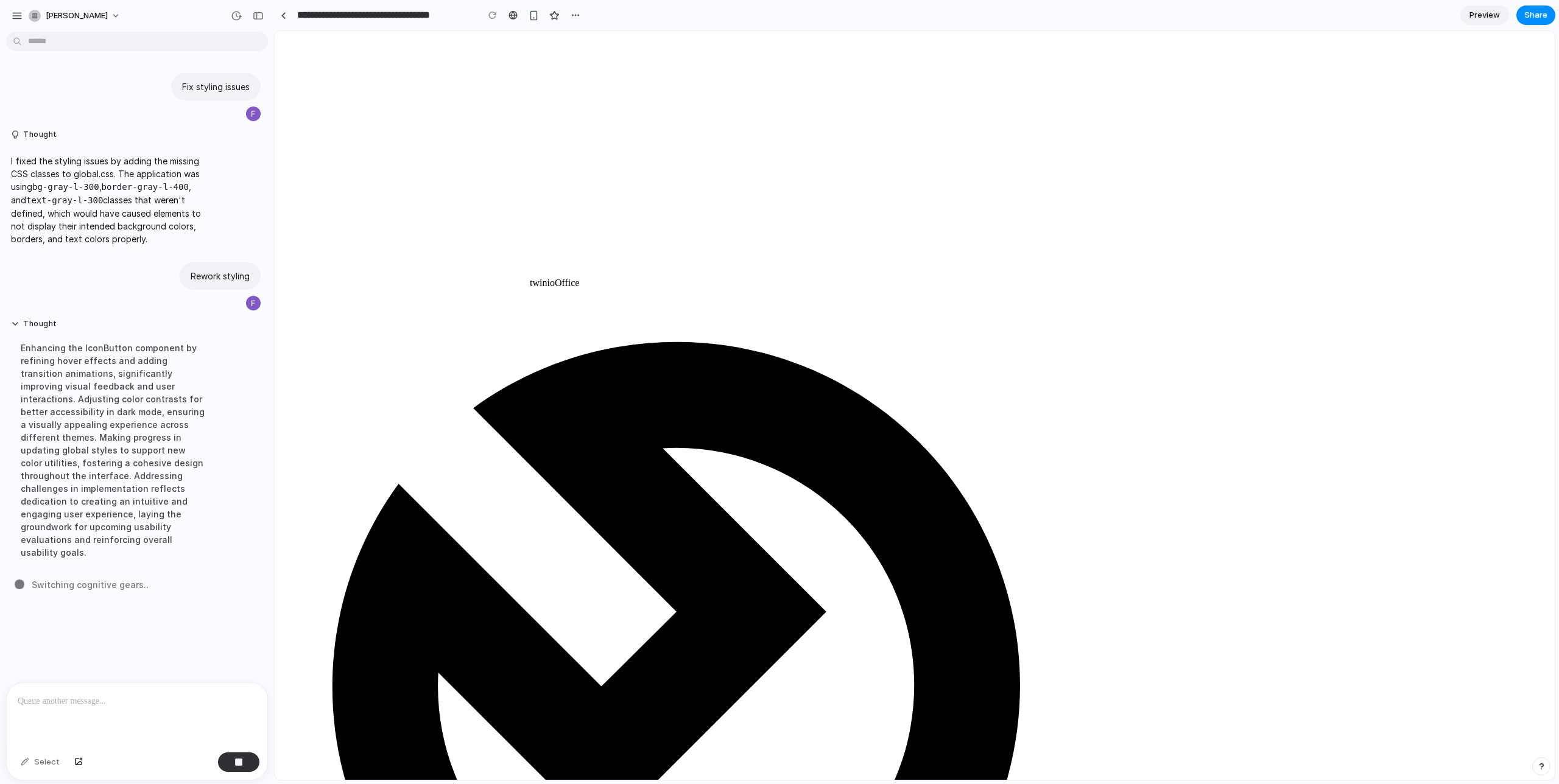
click at [77, 130] on button "Thought" at bounding box center [112, 135] width 203 height 10
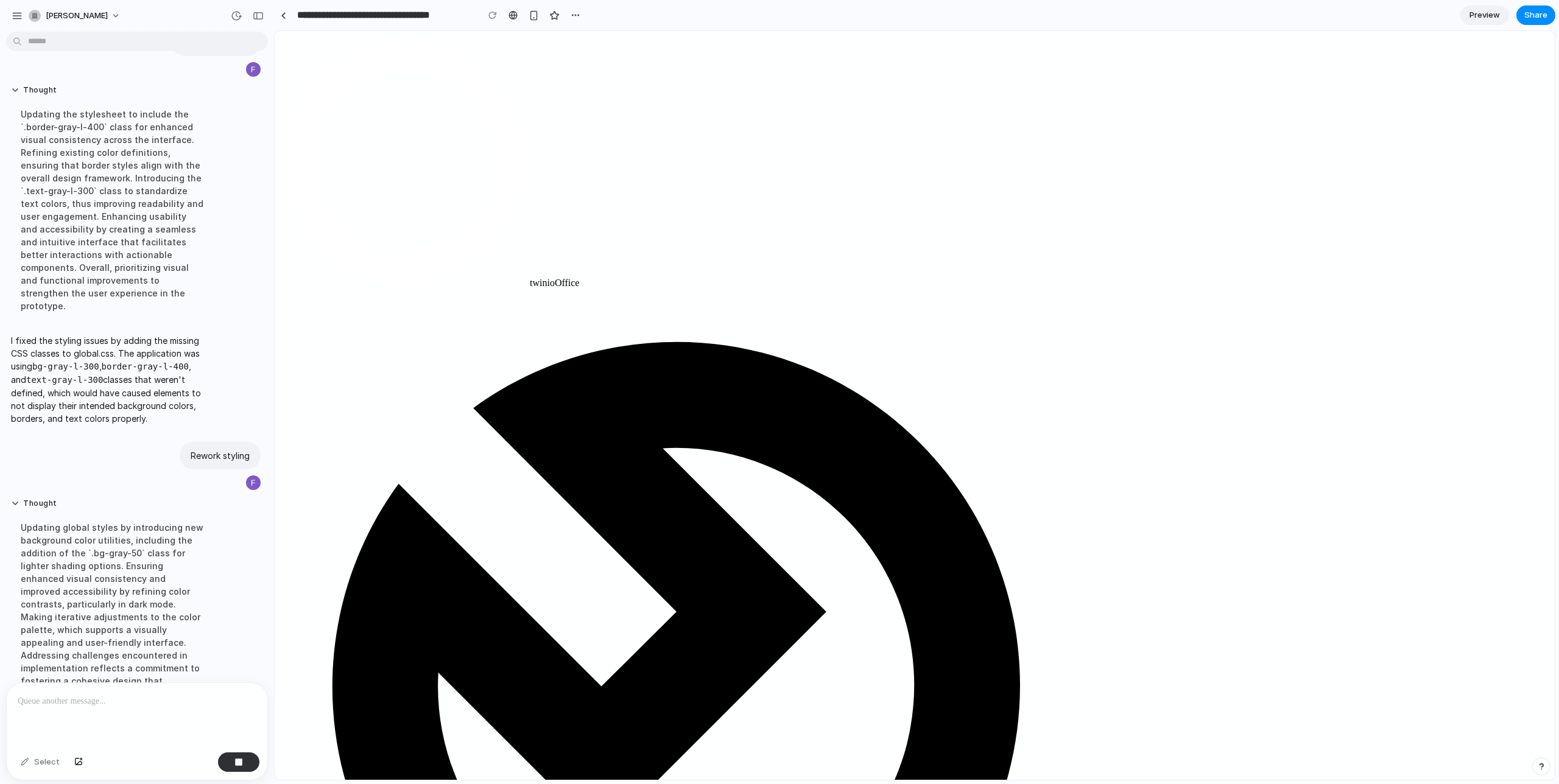
scroll to position [96, 0]
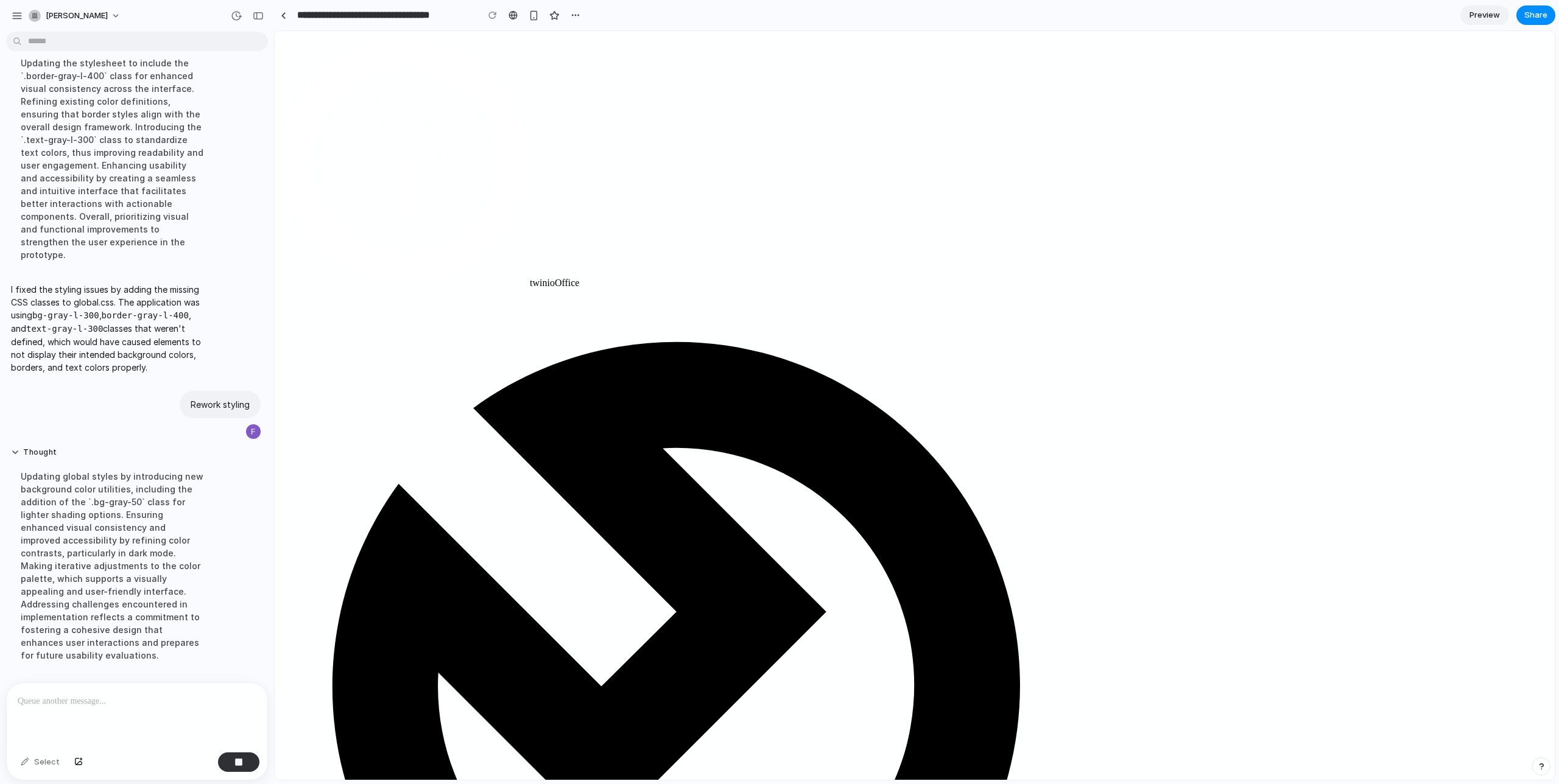
click at [122, 712] on div at bounding box center [137, 715] width 261 height 64
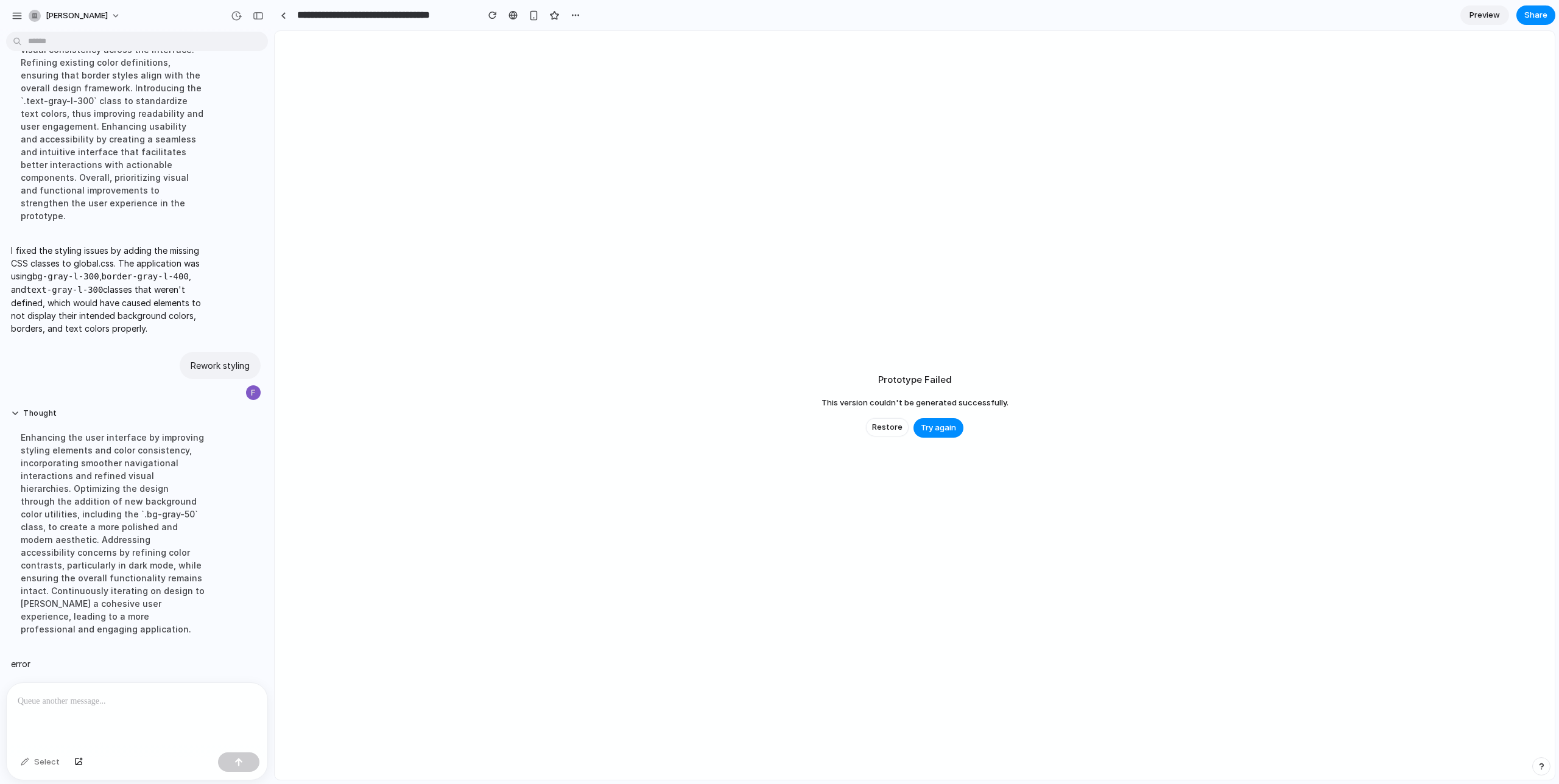
scroll to position [109, 0]
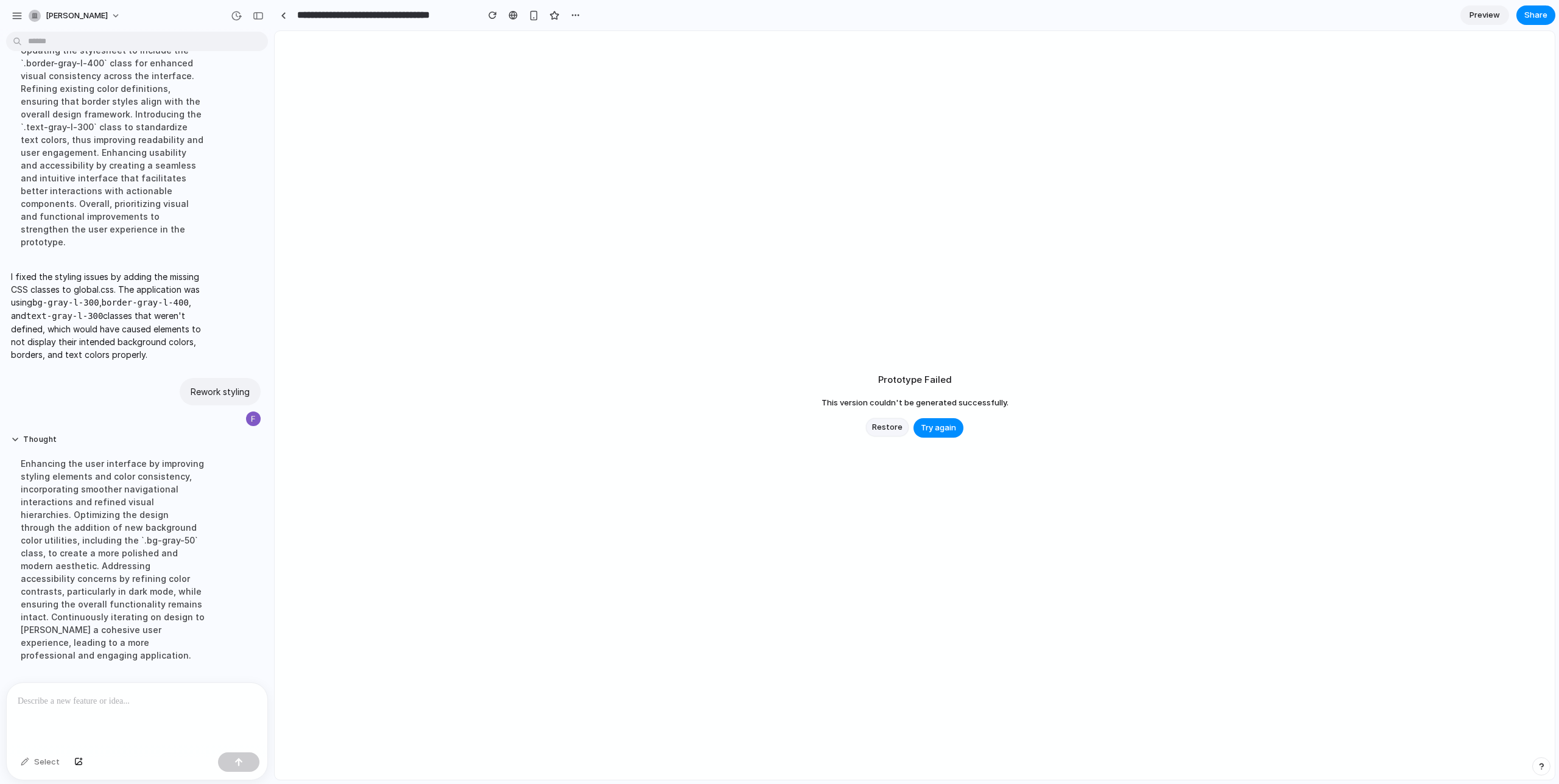
click at [883, 432] on span "Restore" at bounding box center [888, 427] width 30 height 12
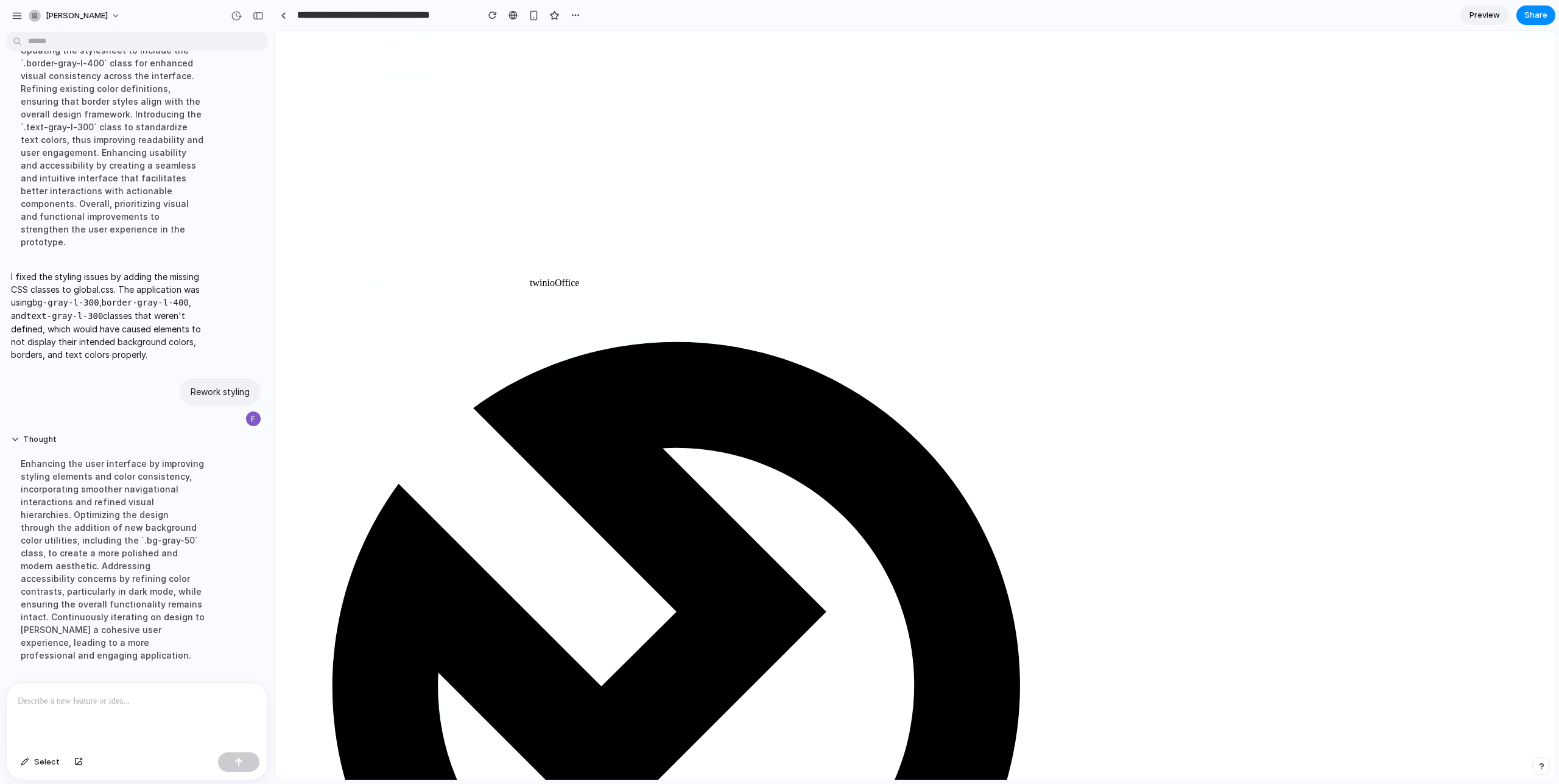
scroll to position [0, 0]
click at [129, 726] on div at bounding box center [137, 715] width 261 height 64
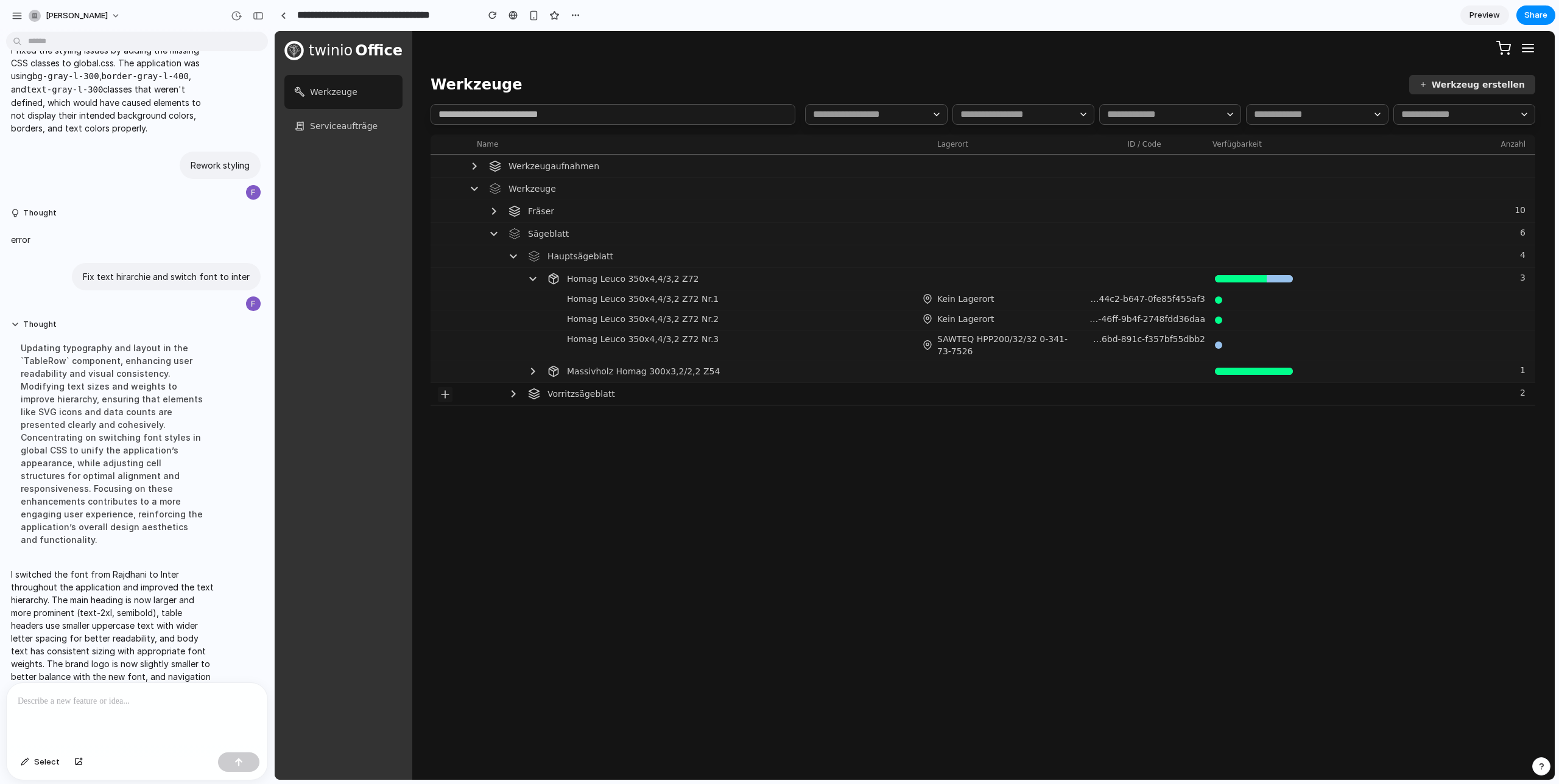
click at [512, 395] on icon at bounding box center [513, 394] width 14 height 14
click at [356, 122] on link "Serviceaufträge" at bounding box center [343, 126] width 118 height 34
click at [474, 189] on icon at bounding box center [474, 189] width 7 height 4
